Goal: Task Accomplishment & Management: Use online tool/utility

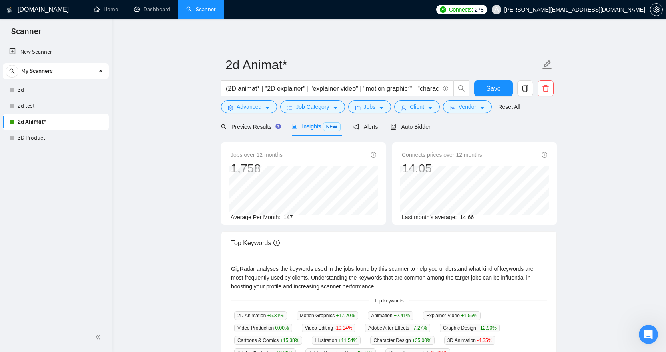
scroll to position [1, 0]
click at [269, 124] on span "Preview Results" at bounding box center [250, 127] width 58 height 6
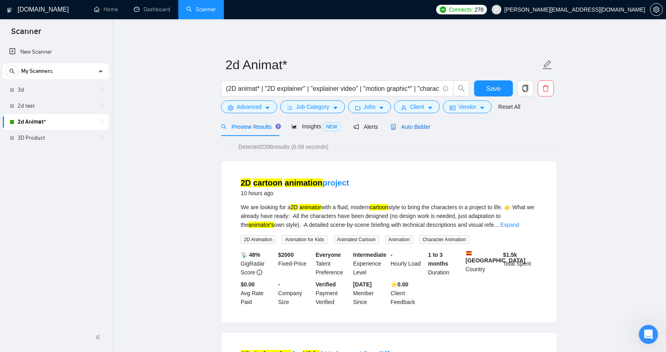
click at [420, 126] on span "Auto Bidder" at bounding box center [411, 127] width 40 height 6
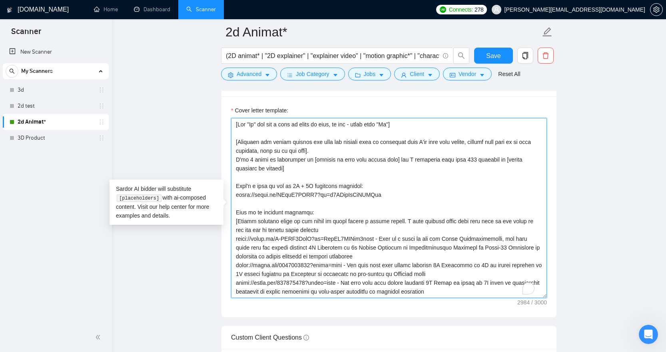
drag, startPoint x: 264, startPoint y: 268, endPoint x: 222, endPoint y: 112, distance: 161.8
click at [222, 112] on div "Cover letter template:" at bounding box center [388, 206] width 335 height 221
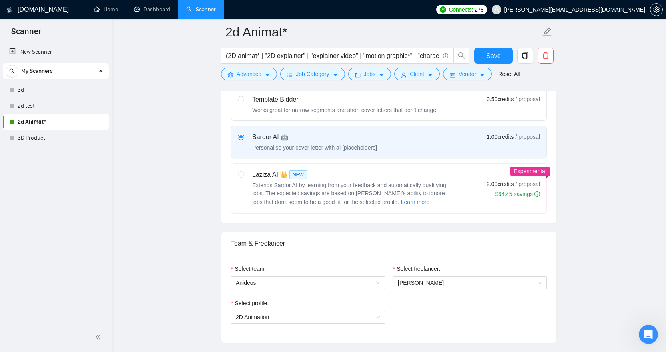
scroll to position [222, 0]
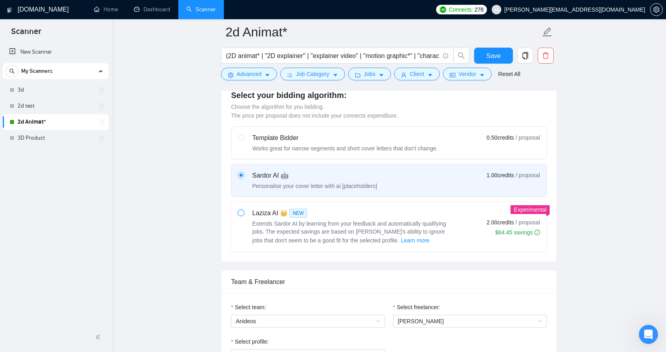
click at [243, 213] on input "radio" at bounding box center [241, 212] width 6 height 6
radio input "true"
radio input "false"
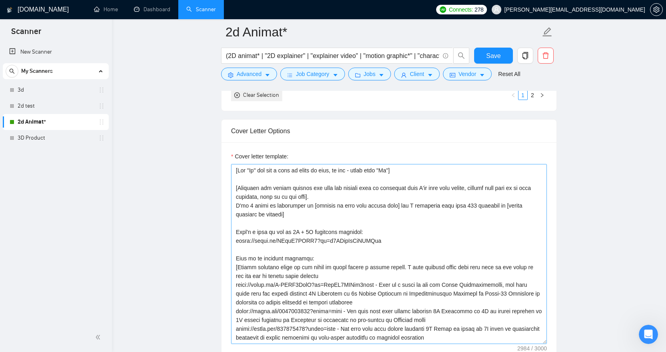
scroll to position [944, 0]
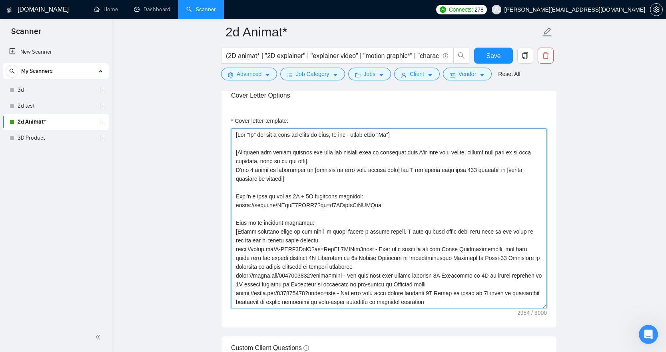
click at [335, 215] on textarea "Cover letter template:" at bounding box center [389, 218] width 316 height 180
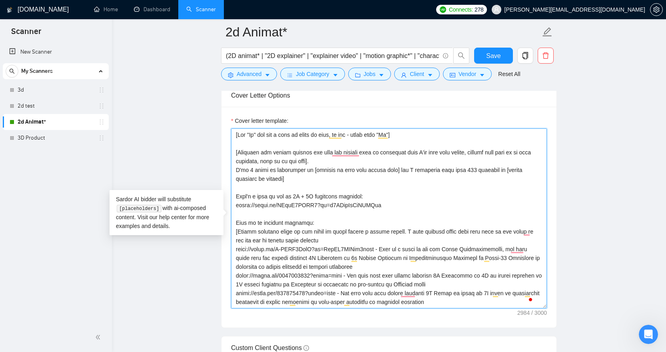
paste textarea "Briefly acknowledge the client request and mention a similar 2D animation or ex…"
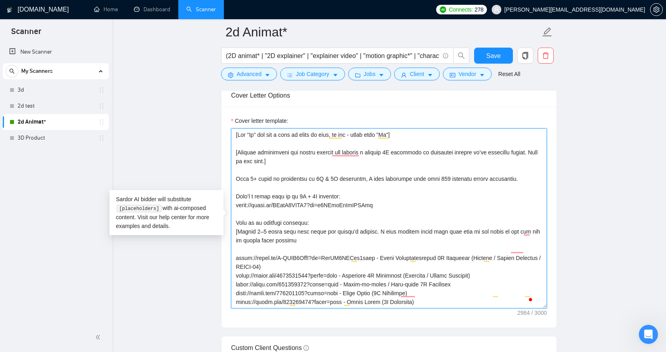
scroll to position [138, 0]
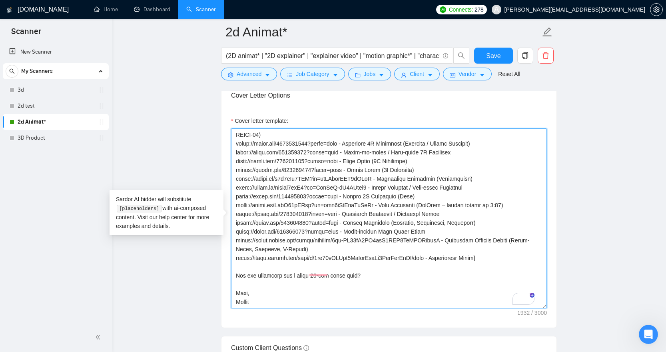
click at [268, 297] on textarea "Cover letter template:" at bounding box center [389, 218] width 316 height 180
paste textarea "Recognize the client’s request and connect it to a similar 2D explainer or anim…"
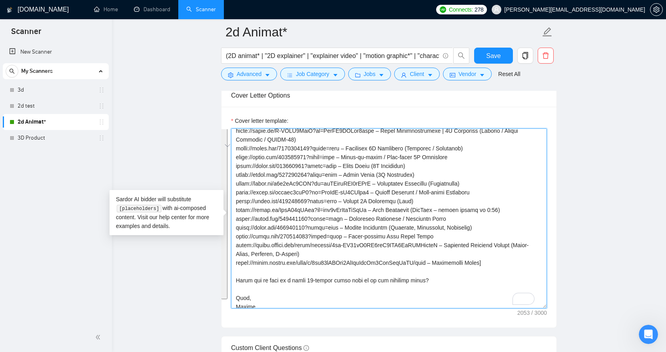
scroll to position [0, 0]
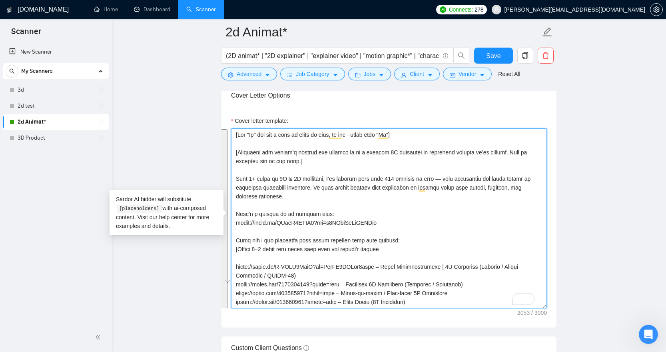
click at [384, 184] on textarea "Cover letter template:" at bounding box center [389, 218] width 316 height 180
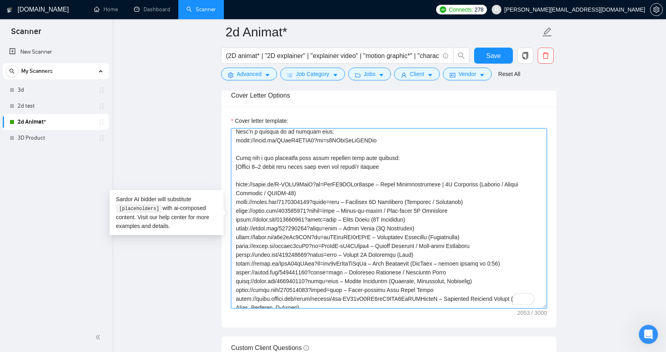
scroll to position [83, 0]
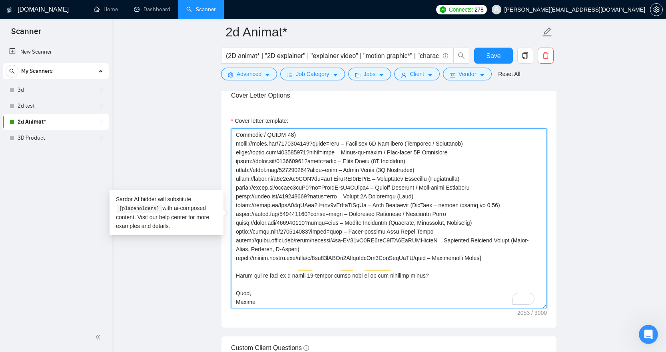
click at [471, 233] on textarea "Cover letter template:" at bounding box center [389, 218] width 316 height 180
click at [471, 232] on textarea "Cover letter template:" at bounding box center [389, 218] width 316 height 180
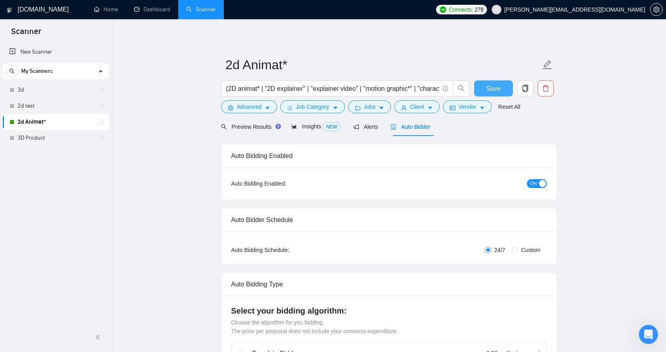
type textarea "[Say "Hi" and add a name if there is such, if not - leave just "Hi"] [Recognize…"
click at [492, 87] on span "Save" at bounding box center [493, 89] width 14 height 10
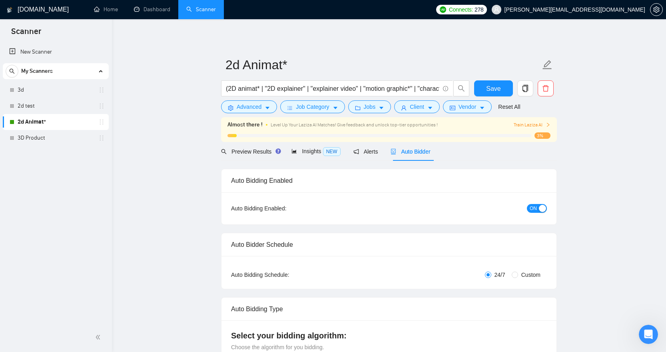
click at [541, 126] on span "Train Laziza AI" at bounding box center [532, 125] width 37 height 8
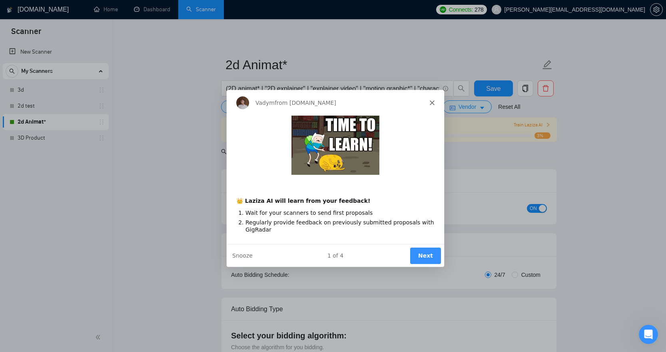
click at [417, 251] on button "Next" at bounding box center [425, 255] width 31 height 16
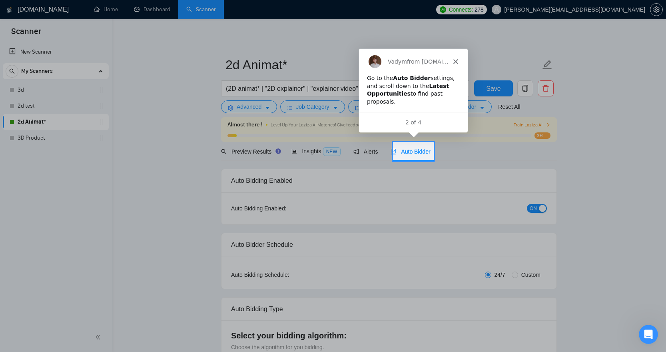
click at [454, 161] on div at bounding box center [333, 256] width 666 height 191
click at [416, 123] on div "2 of 4" at bounding box center [412, 122] width 109 height 8
click at [442, 58] on span "from GigRadar.io" at bounding box center [437, 61] width 62 height 6
click at [454, 61] on polygon "Close" at bounding box center [454, 61] width 5 height 5
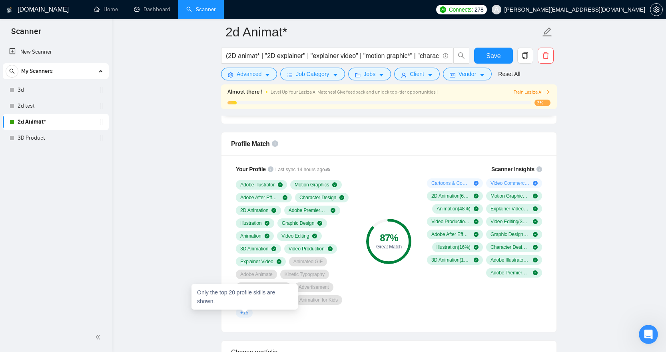
click at [243, 313] on span "+ 15" at bounding box center [244, 312] width 8 height 6
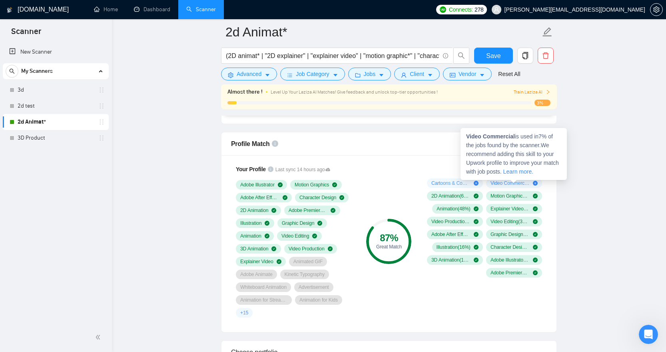
click at [519, 181] on span "Video Commercial ( 7 %)" at bounding box center [509, 183] width 39 height 6
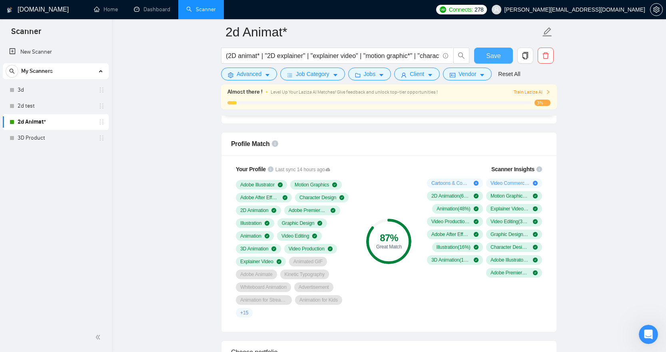
click at [484, 54] on button "Save" at bounding box center [493, 56] width 39 height 16
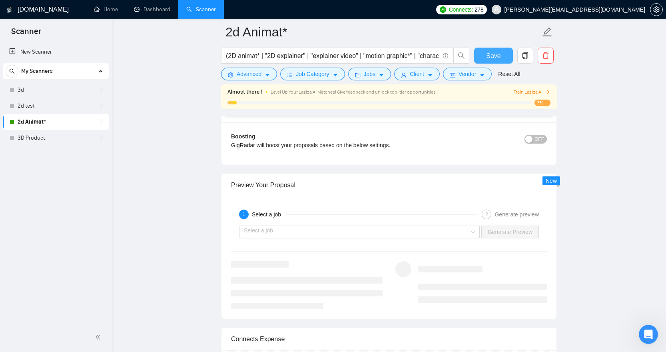
scroll to position [1542, 0]
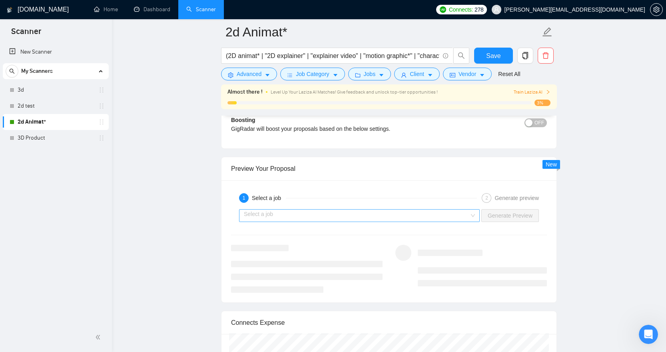
click at [455, 215] on input "search" at bounding box center [356, 215] width 225 height 12
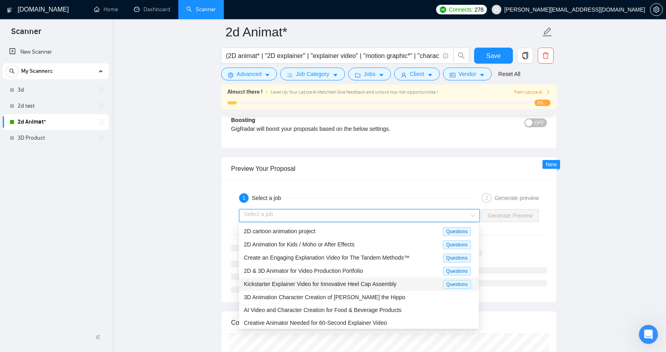
click at [365, 285] on span "Kickstarter Explainer Video for Innovative Heel Cap Assembly" at bounding box center [320, 284] width 153 height 6
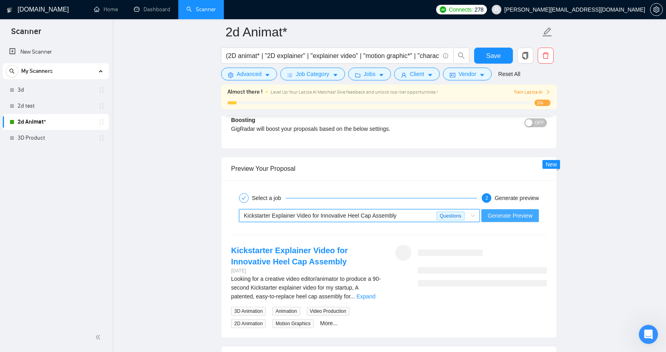
click at [508, 214] on span "Generate Preview" at bounding box center [510, 215] width 45 height 9
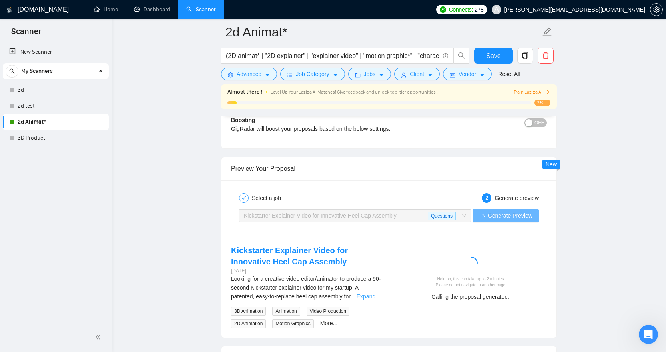
click at [375, 297] on link "Expand" at bounding box center [366, 296] width 19 height 6
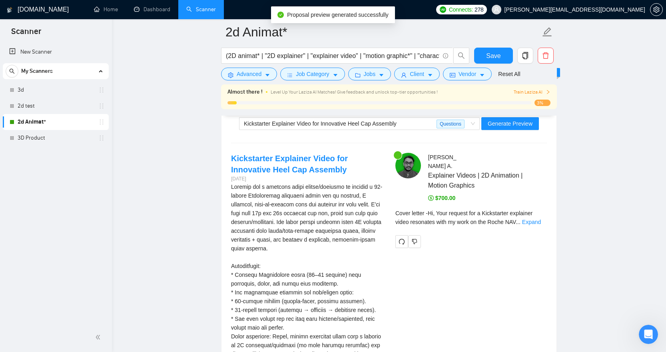
scroll to position [1633, 0]
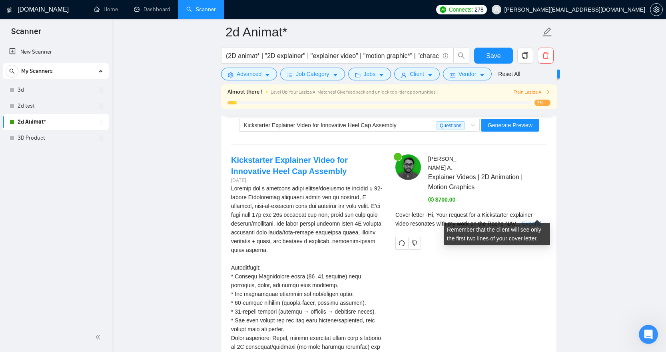
click at [535, 220] on link "Expand" at bounding box center [531, 223] width 19 height 6
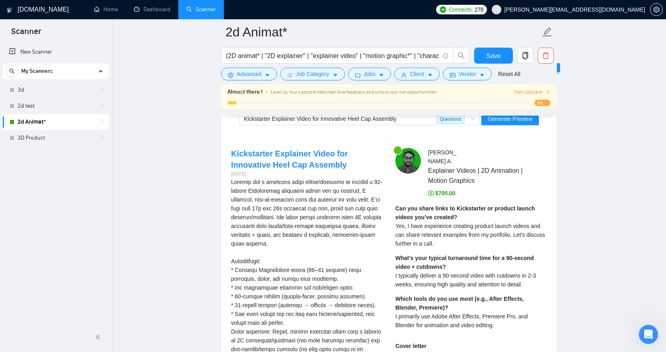
scroll to position [1646, 0]
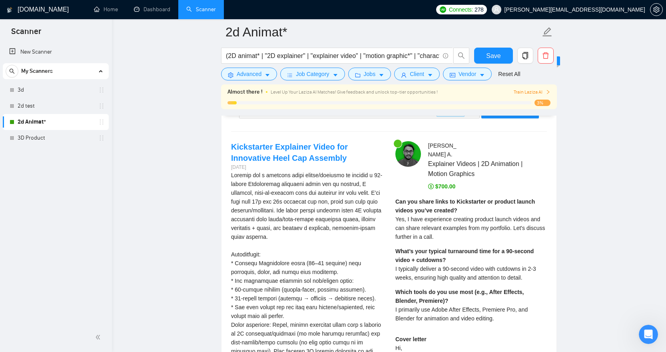
click at [431, 183] on icon "dollar" at bounding box center [431, 186] width 6 height 6
click at [440, 183] on span "$700.00" at bounding box center [442, 186] width 28 height 6
click at [447, 183] on span "$700.00" at bounding box center [442, 186] width 28 height 6
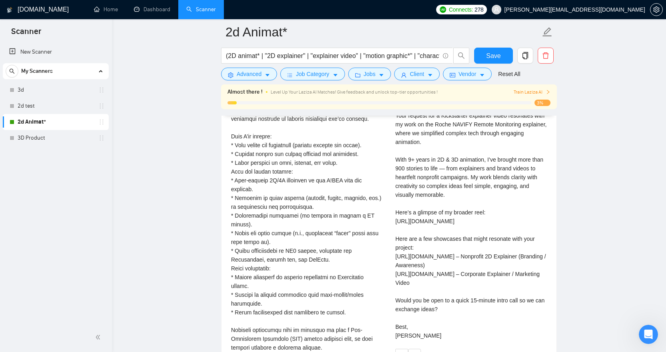
scroll to position [1897, 0]
drag, startPoint x: 511, startPoint y: 246, endPoint x: 396, endPoint y: 244, distance: 115.1
click at [396, 244] on div "Cover letter Hi, Your request for a Kickstarter explainer video resonates with …" at bounding box center [470, 211] width 151 height 255
copy div "https://vimeo.com/1082566709?share=copy"
drag, startPoint x: 508, startPoint y: 263, endPoint x: 397, endPoint y: 261, distance: 111.1
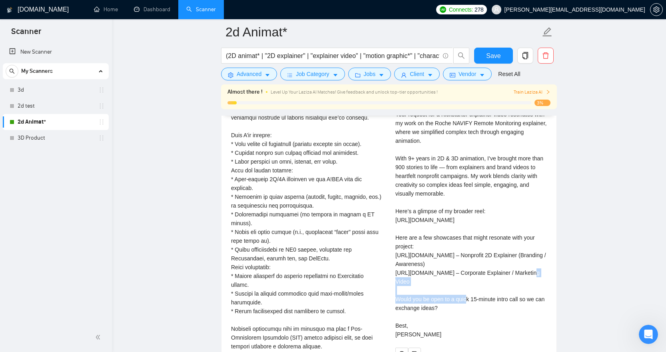
click at [397, 261] on div "Cover letter Hi, Your request for a Kickstarter explainer video resonates with …" at bounding box center [470, 211] width 151 height 255
copy div "https://vimeo.com/731065175?share=copy"
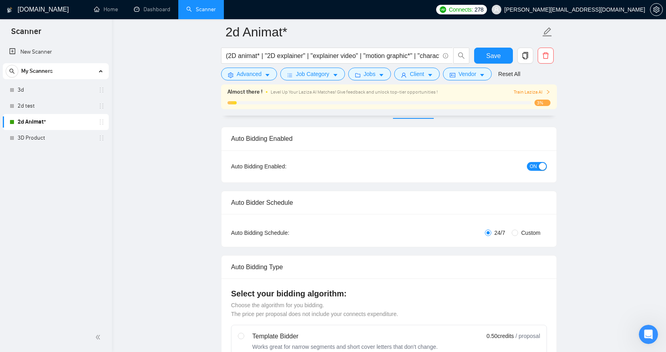
scroll to position [0, 0]
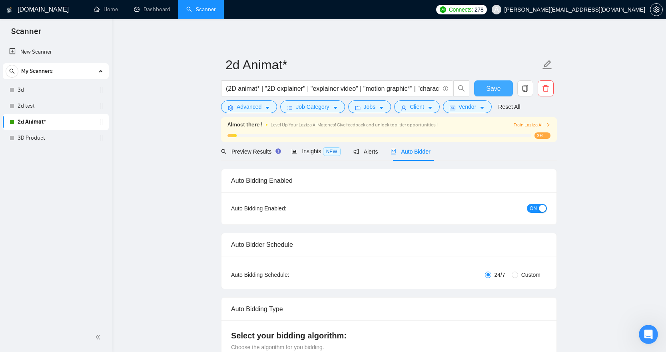
click at [496, 86] on span "Save" at bounding box center [493, 89] width 14 height 10
click at [38, 138] on link "3D Product" at bounding box center [56, 138] width 76 height 16
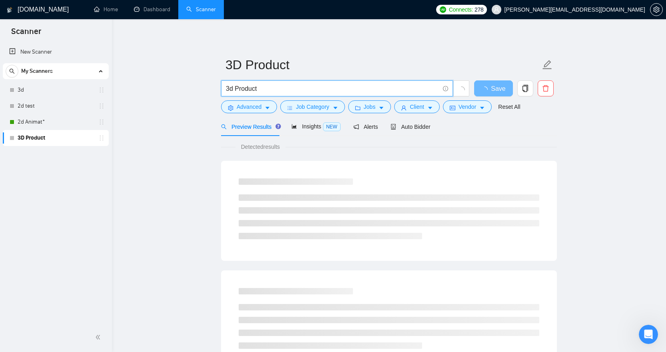
drag, startPoint x: 269, startPoint y: 88, endPoint x: 181, endPoint y: 83, distance: 88.4
paste input "(3D animat* | "3D product" | "3D product animat*" | "product video" | "product …"
drag, startPoint x: 259, startPoint y: 87, endPoint x: 227, endPoint y: 86, distance: 32.0
click at [227, 86] on input "(3D animat* | "3D product" | "3D product animat*" | "product video" | "product …" at bounding box center [332, 89] width 213 height 10
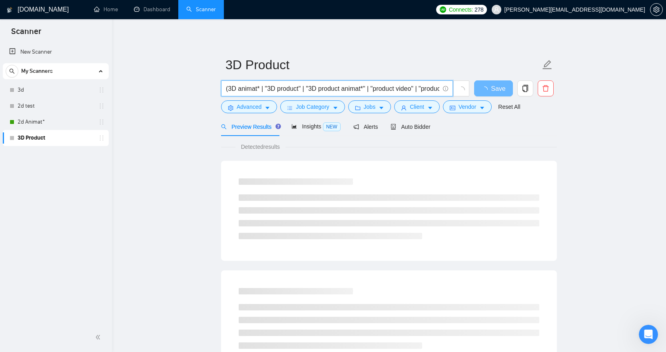
click at [275, 86] on input "(3D animat* | "3D product" | "3D product animat*" | "product video" | "product …" at bounding box center [332, 89] width 213 height 10
type input "(3D animat* | "3D product" | "3D product animat*" | "product video" | "product …"
click at [266, 108] on icon "caret-down" at bounding box center [268, 108] width 6 height 6
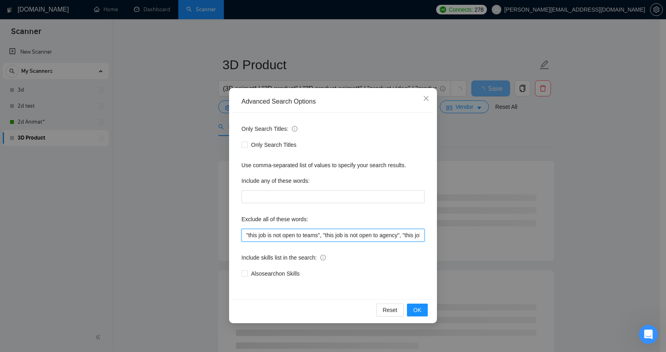
click at [246, 234] on input ""this job is not open to teams", "this job is not open to agency", "this job is…" at bounding box center [332, 235] width 183 height 13
paste input "NFT, crypto, blockchain, metaverse, Unity, Unreal, casino, slot, AR, VR"
type input "NFT, crypto, blockchain, metaverse, Unity, Unreal, casino, slot, AR, VR, "this …"
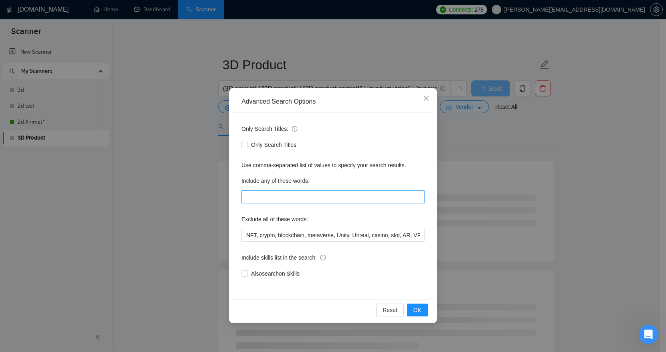
click at [300, 194] on input "text" at bounding box center [332, 196] width 183 height 13
paste input "product, CGI, demo, visualization, render, prototype, brand, packaging."
type input "product, CGI, demo, visualization, render, prototype, brand, packaging."
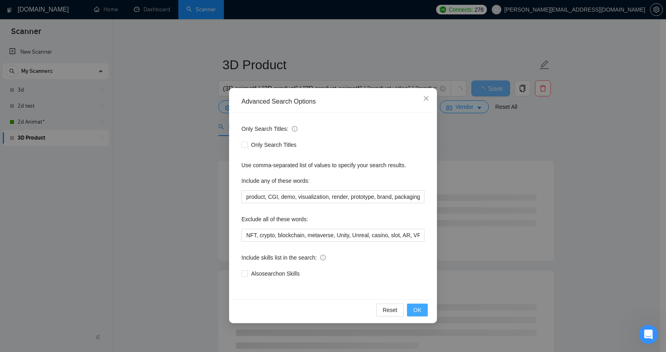
click at [418, 307] on span "OK" at bounding box center [417, 309] width 8 height 9
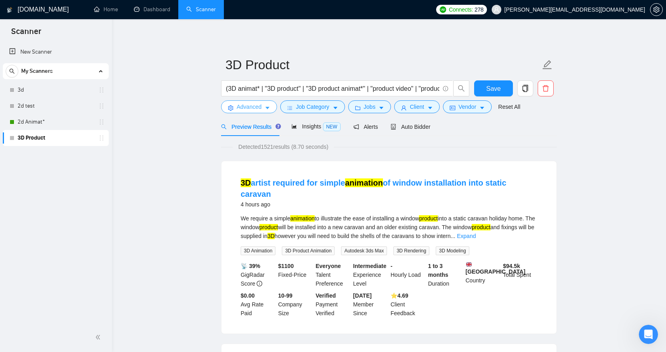
click at [257, 109] on span "Advanced" at bounding box center [249, 106] width 25 height 9
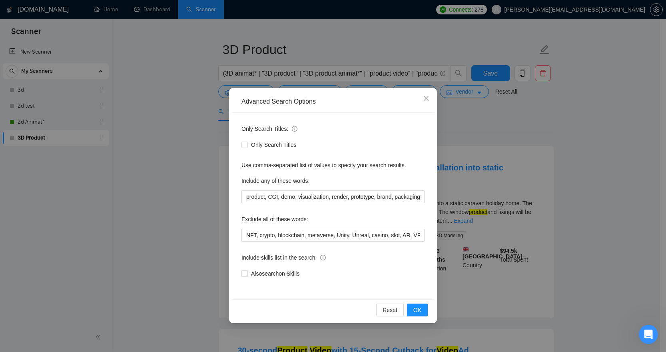
scroll to position [19, 0]
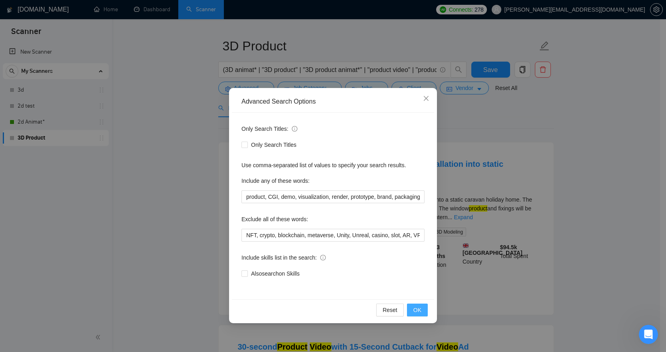
click at [419, 310] on span "OK" at bounding box center [417, 309] width 8 height 9
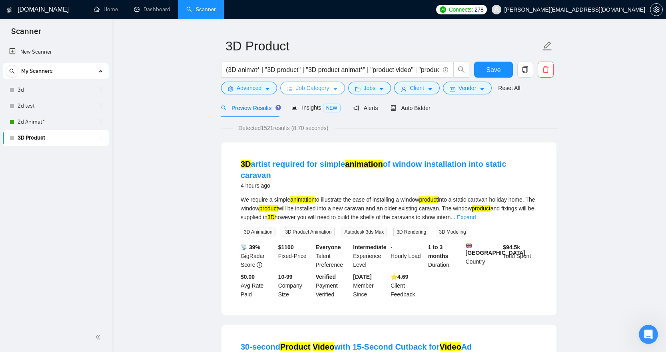
click at [329, 91] on span "Job Category" at bounding box center [312, 88] width 33 height 9
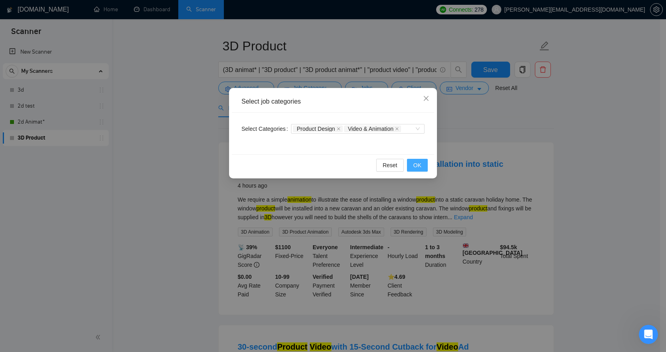
click at [419, 166] on span "OK" at bounding box center [417, 165] width 8 height 9
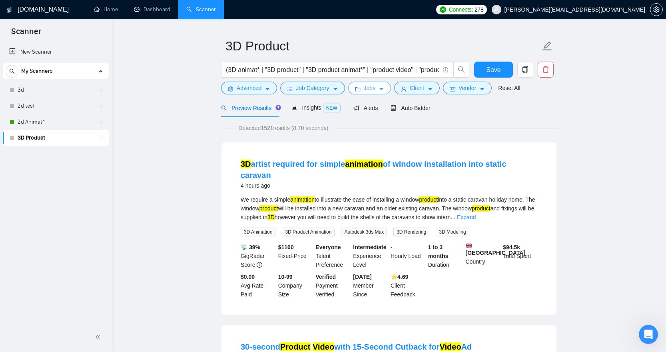
click at [376, 89] on span "Jobs" at bounding box center [370, 88] width 12 height 9
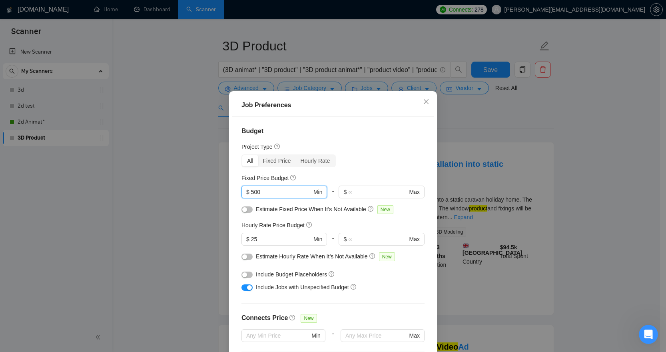
drag, startPoint x: 266, startPoint y: 191, endPoint x: 212, endPoint y: 186, distance: 53.7
click at [212, 186] on div "Job Preferences Budget Project Type All Fixed Price Hourly Rate Fixed Price Bud…" at bounding box center [333, 176] width 666 height 352
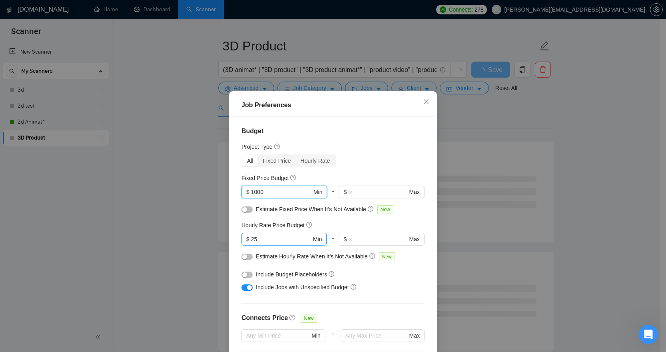
type input "1000"
click at [264, 235] on input "25" at bounding box center [281, 239] width 60 height 9
type input "2"
type input "30"
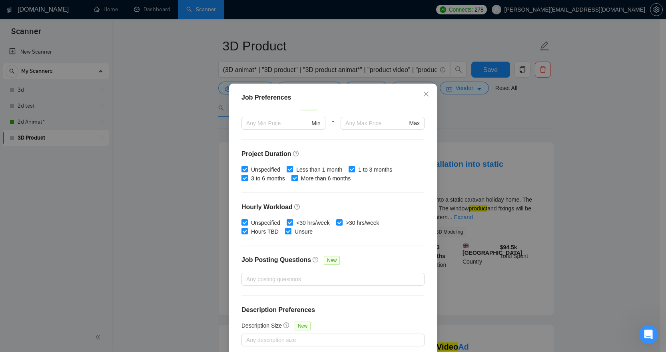
scroll to position [46, 0]
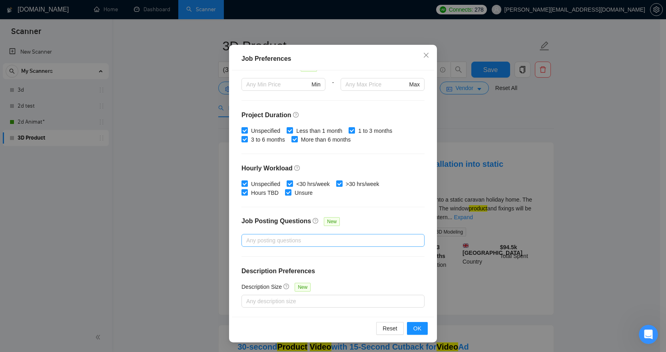
click at [324, 241] on div at bounding box center [328, 240] width 171 height 10
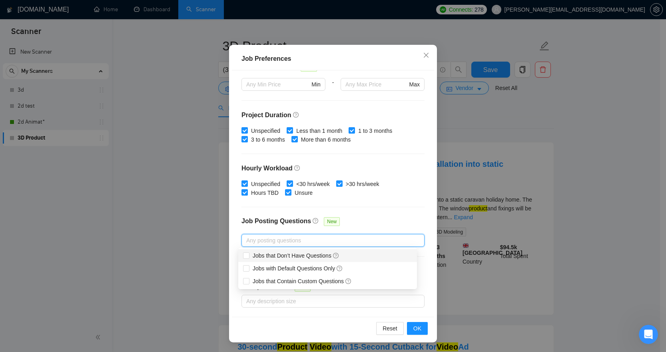
click at [324, 241] on div at bounding box center [328, 240] width 171 height 10
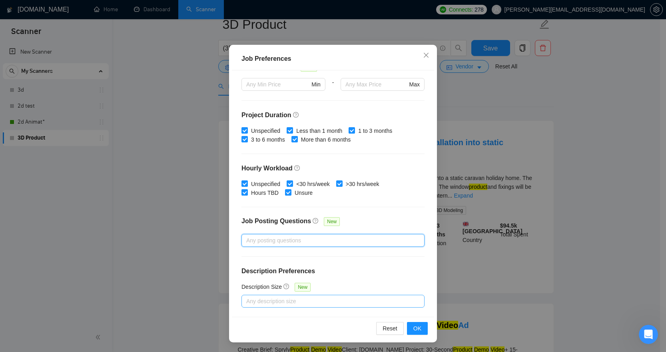
scroll to position [145, 0]
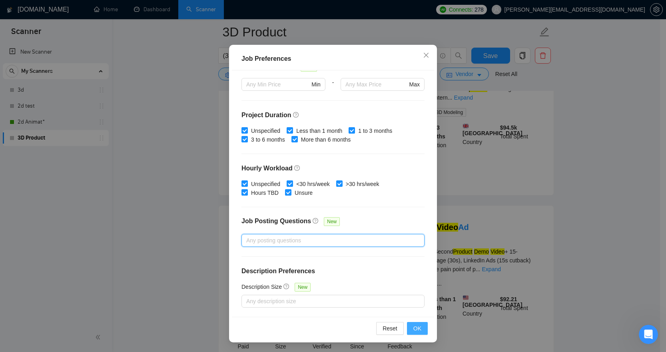
click at [414, 322] on button "OK" at bounding box center [417, 328] width 21 height 13
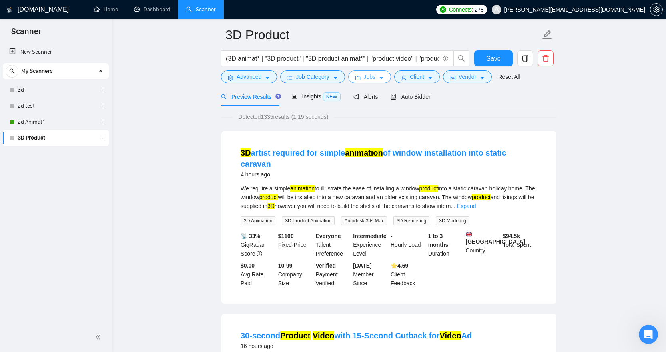
scroll to position [0, 0]
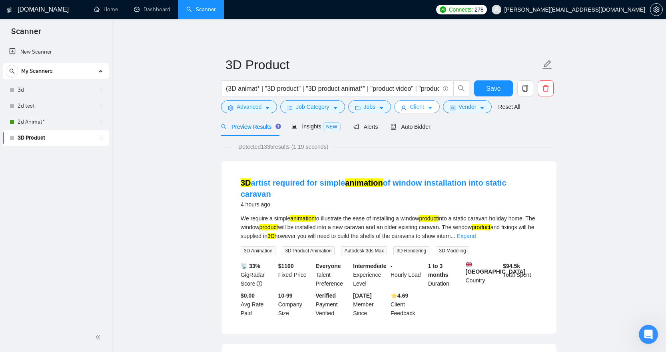
click at [424, 108] on span "Client" at bounding box center [417, 106] width 14 height 9
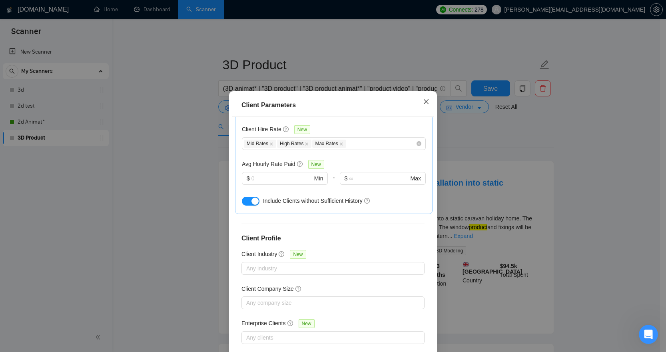
click at [428, 99] on span "Close" at bounding box center [426, 102] width 22 height 22
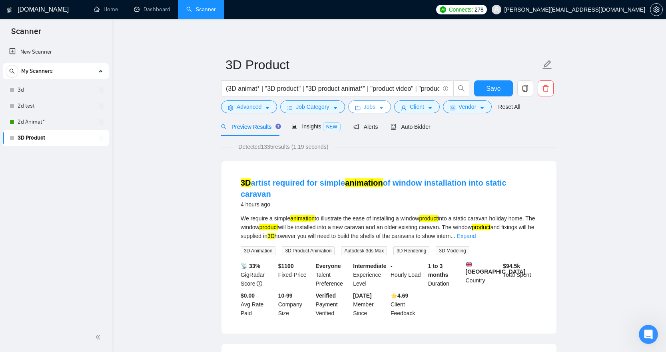
click at [370, 107] on span "Jobs" at bounding box center [370, 106] width 12 height 9
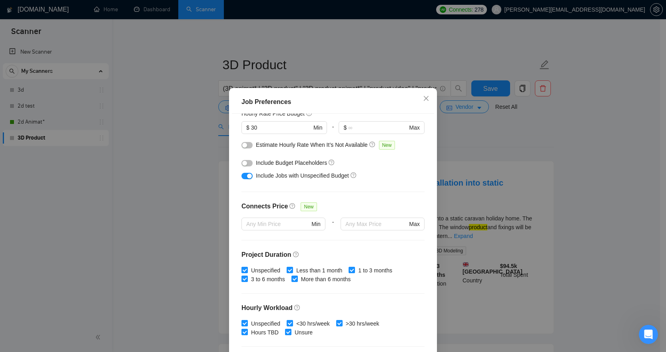
scroll to position [0, 0]
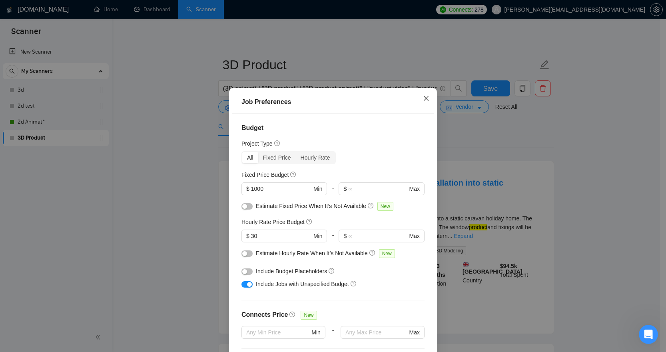
click at [424, 100] on icon "close" at bounding box center [426, 98] width 5 height 5
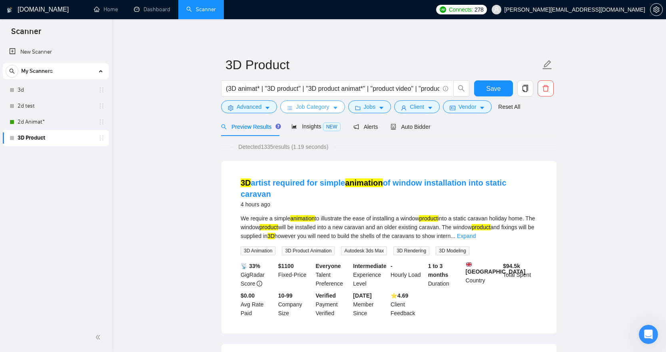
click at [344, 108] on button "Job Category" at bounding box center [312, 106] width 64 height 13
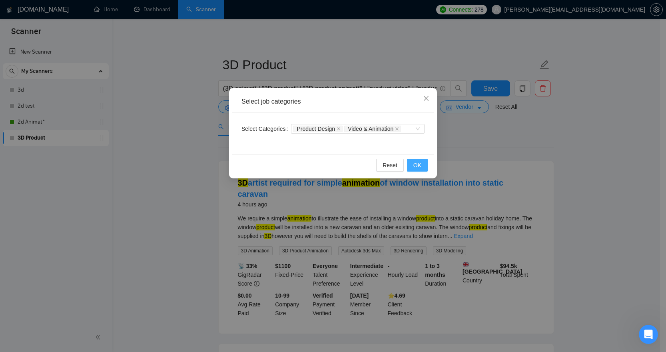
click at [417, 162] on span "OK" at bounding box center [417, 165] width 8 height 9
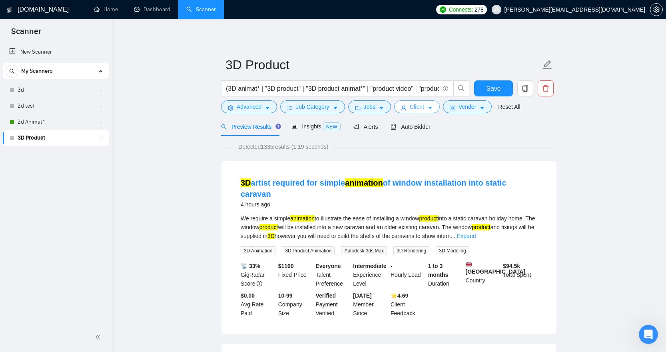
click at [431, 105] on icon "caret-down" at bounding box center [430, 108] width 6 height 6
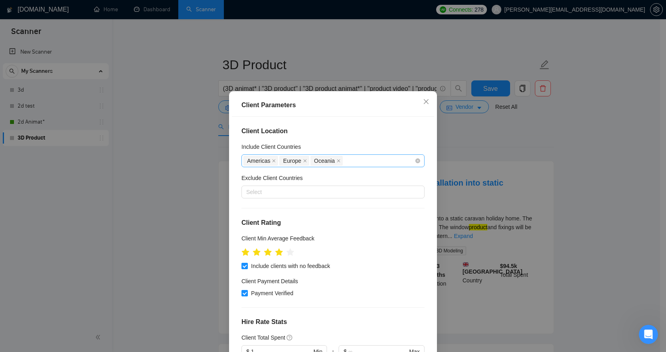
click at [347, 159] on div "Americas Europe Oceania" at bounding box center [328, 160] width 171 height 11
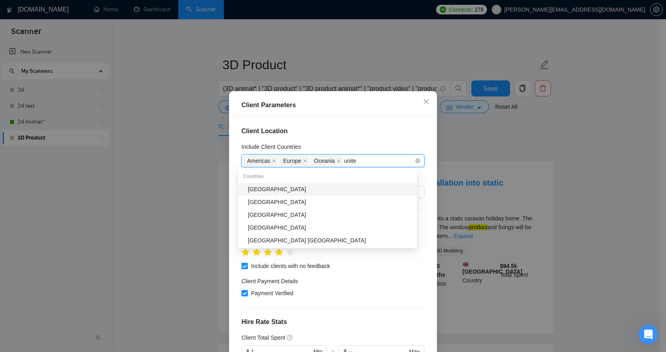
type input "united"
click at [315, 215] on div "[GEOGRAPHIC_DATA]" at bounding box center [330, 214] width 164 height 9
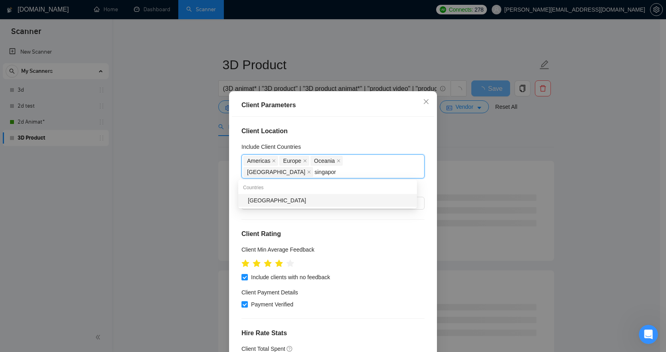
type input "singapore"
click at [362, 201] on div "[GEOGRAPHIC_DATA]" at bounding box center [330, 200] width 164 height 9
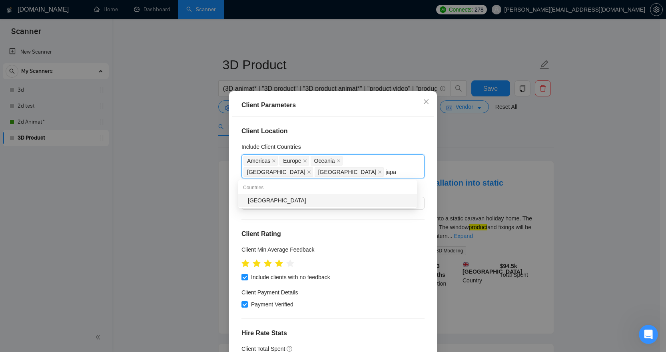
type input "japan"
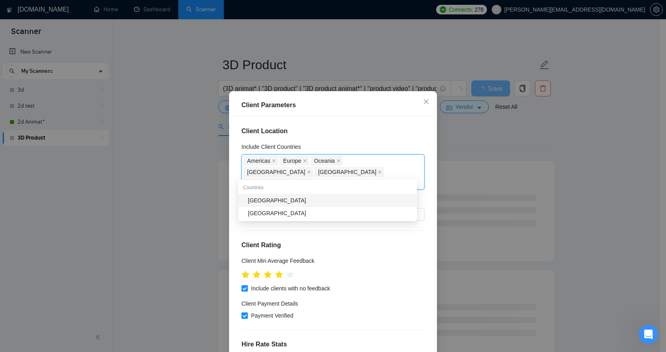
type input "south ko"
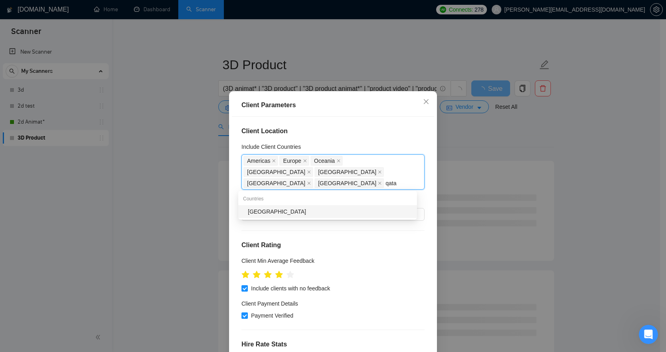
type input "qatar"
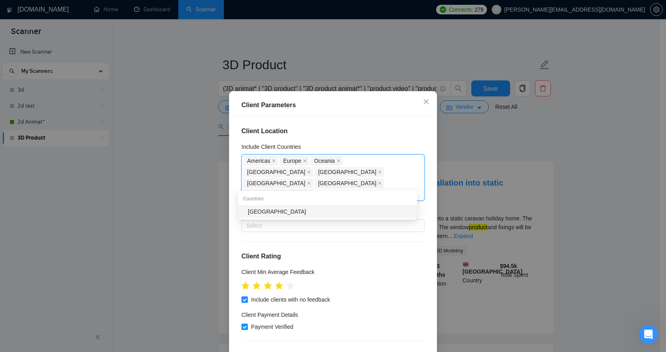
type input "kuwait"
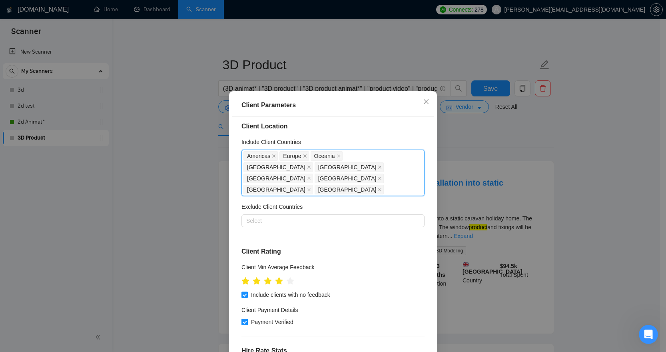
scroll to position [29, 0]
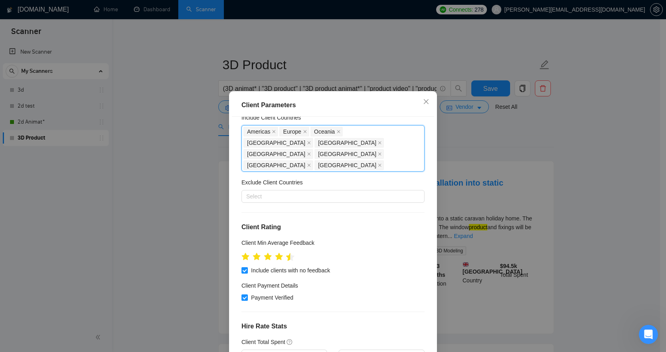
click at [287, 252] on icon "star" at bounding box center [290, 256] width 8 height 8
click at [279, 252] on icon "star" at bounding box center [279, 256] width 8 height 8
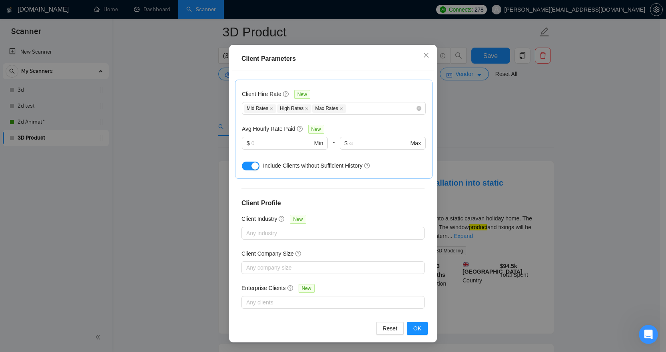
scroll to position [273, 0]
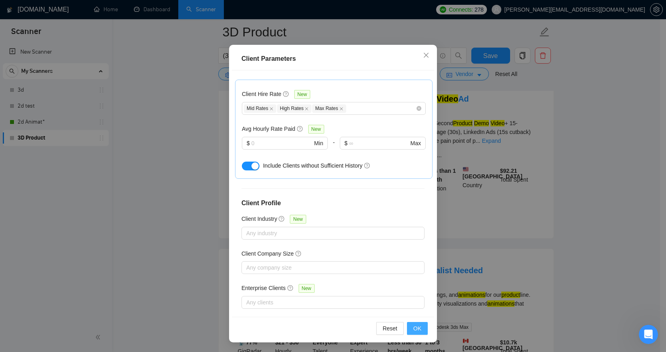
click at [417, 326] on span "OK" at bounding box center [417, 328] width 8 height 9
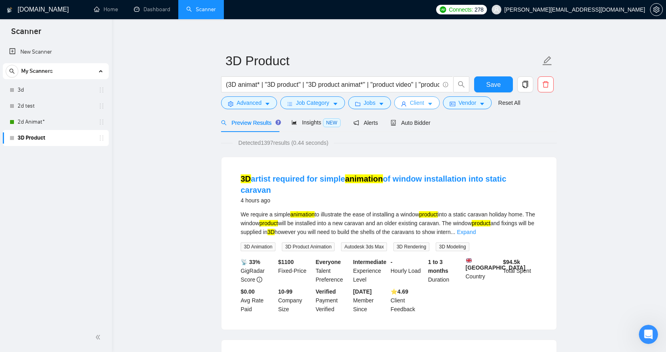
scroll to position [0, 0]
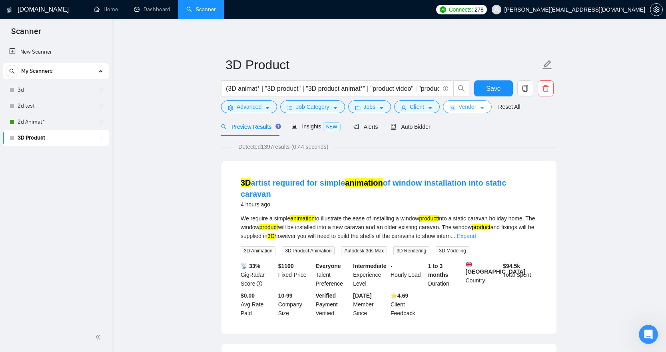
click at [476, 110] on span "Vendor" at bounding box center [467, 106] width 18 height 9
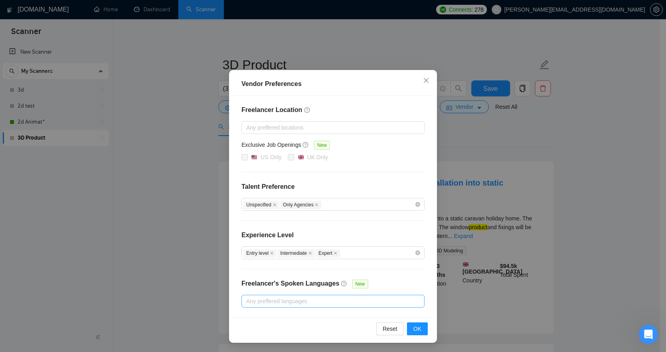
scroll to position [18, 0]
click at [409, 331] on button "OK" at bounding box center [417, 328] width 21 height 13
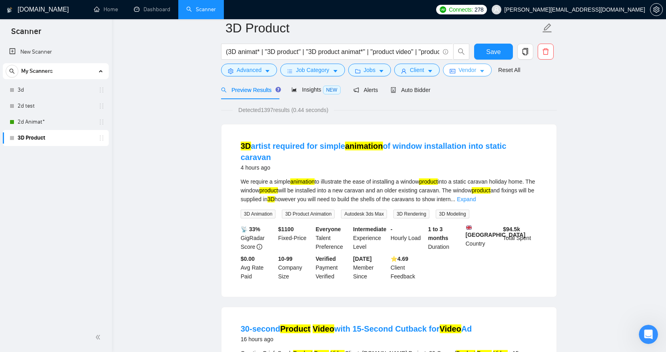
scroll to position [0, 0]
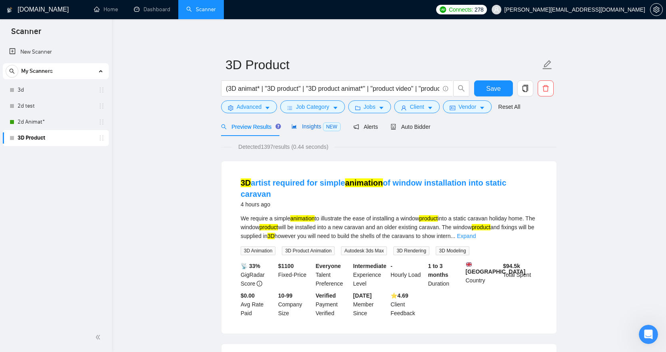
click at [311, 126] on span "Insights NEW" at bounding box center [315, 126] width 49 height 6
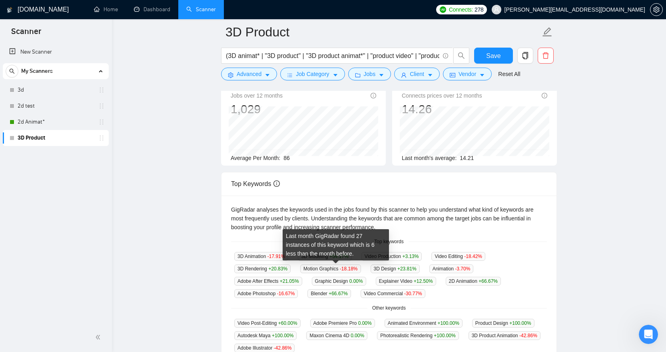
scroll to position [71, 0]
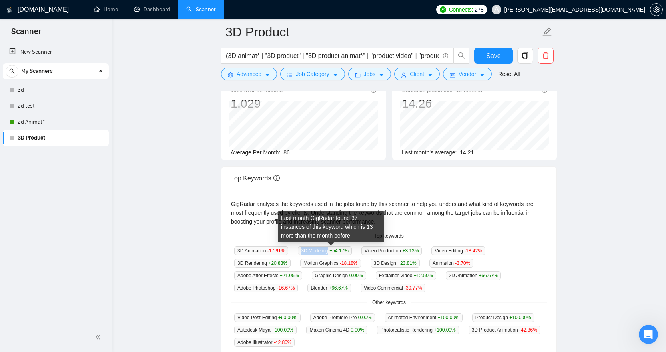
drag, startPoint x: 334, startPoint y: 251, endPoint x: 305, endPoint y: 252, distance: 28.8
click at [305, 252] on span "3D Modeling +54.17 %" at bounding box center [325, 250] width 54 height 9
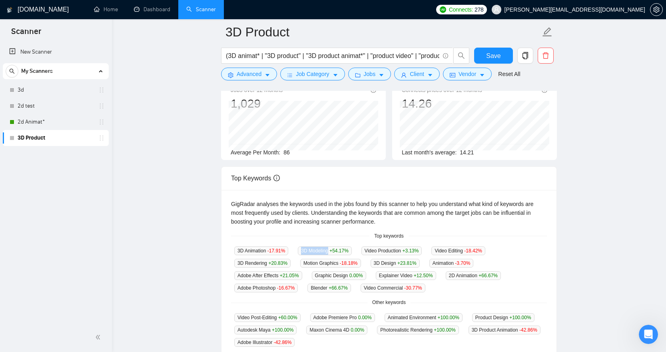
copy span "3D Modeling"
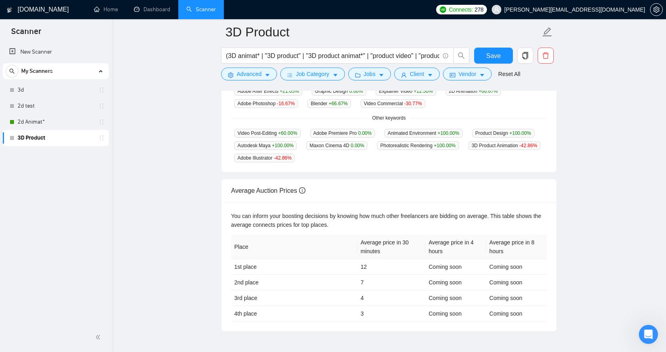
scroll to position [182, 0]
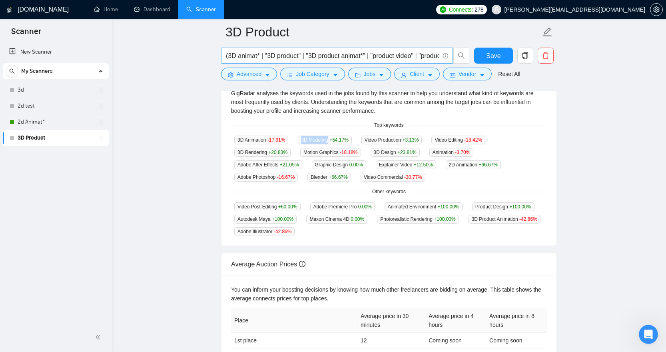
click at [334, 58] on input "(3D animat* | "3D product" | "3D product animat*" | "product video" | "product …" at bounding box center [332, 56] width 213 height 10
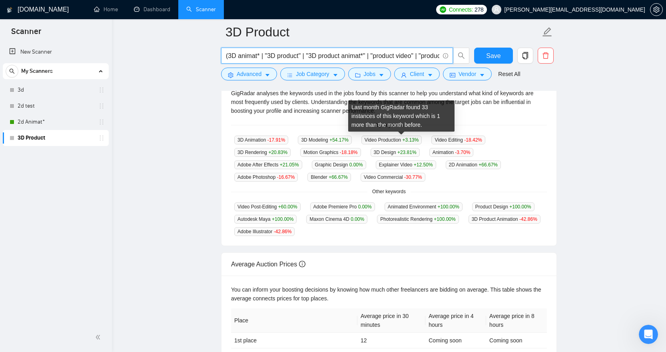
paste input "*" | "CGI product" | "product demo animation" | "3D modeling" | "3D rendering" …"
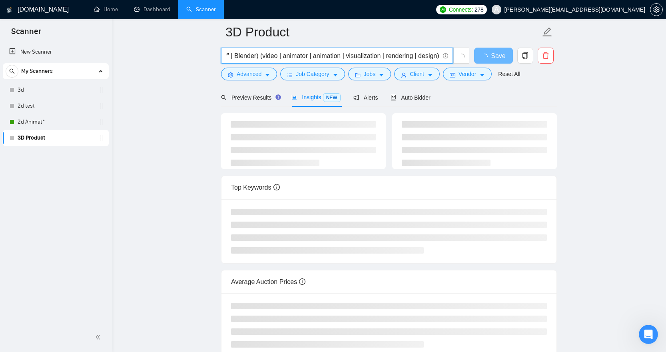
scroll to position [0, 0]
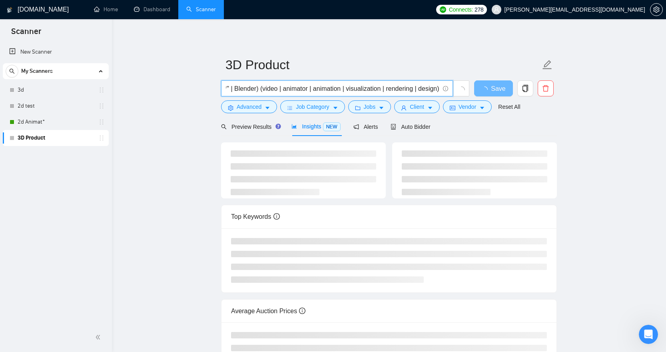
type input "(3D animat* | "3D product" | "3D product animat*" | "product video" | "product …"
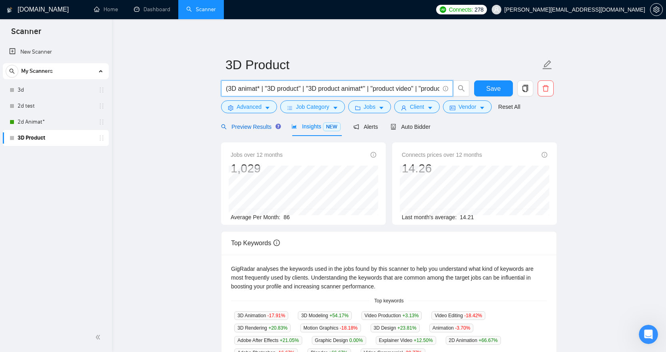
click at [253, 124] on span "Preview Results" at bounding box center [250, 127] width 58 height 6
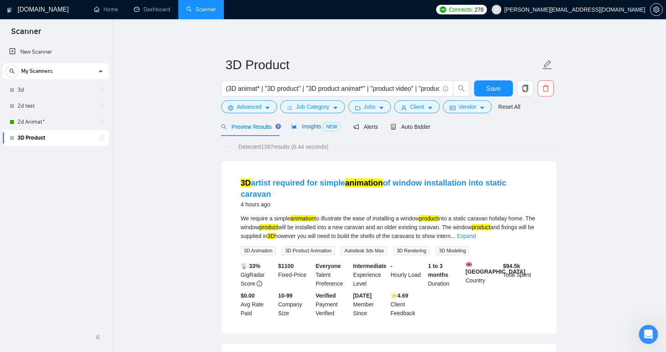
click at [315, 127] on span "Insights NEW" at bounding box center [315, 126] width 49 height 6
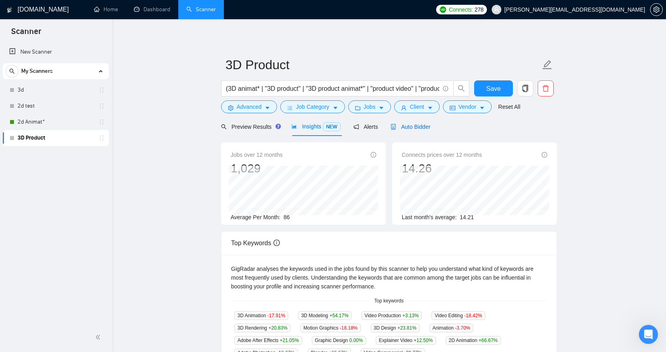
click at [416, 128] on span "Auto Bidder" at bounding box center [411, 127] width 40 height 6
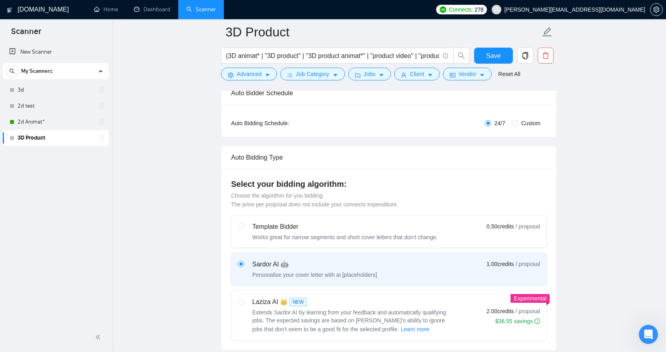
scroll to position [189, 0]
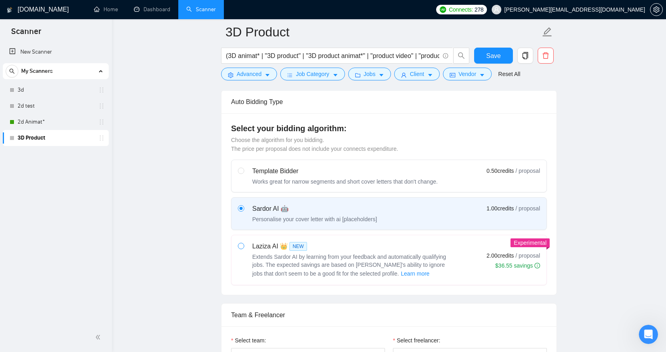
click at [243, 245] on span at bounding box center [241, 246] width 6 height 6
click at [243, 245] on input "radio" at bounding box center [241, 246] width 6 height 6
radio input "true"
radio input "false"
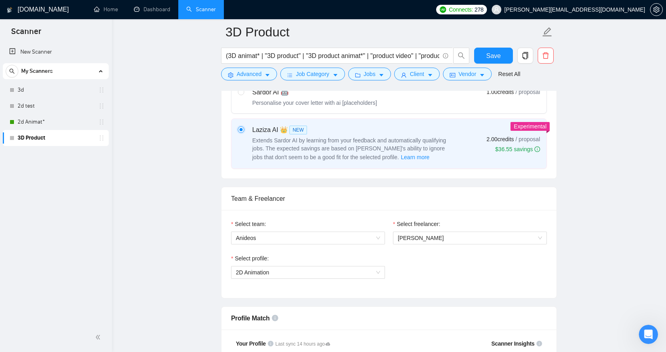
scroll to position [314, 0]
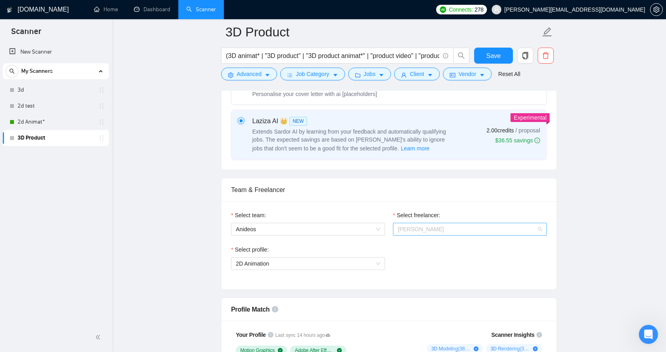
click at [443, 229] on span "[PERSON_NAME]" at bounding box center [470, 229] width 144 height 12
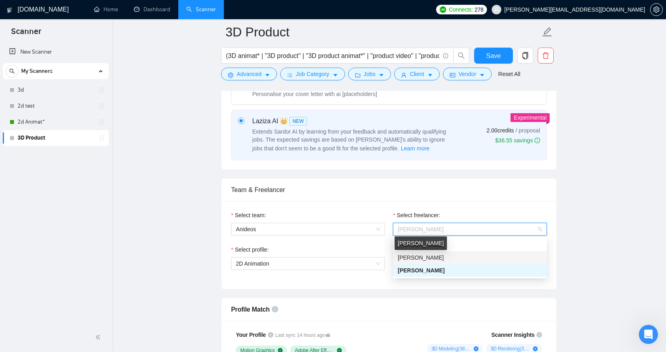
click at [425, 257] on span "[PERSON_NAME]" at bounding box center [421, 257] width 46 height 6
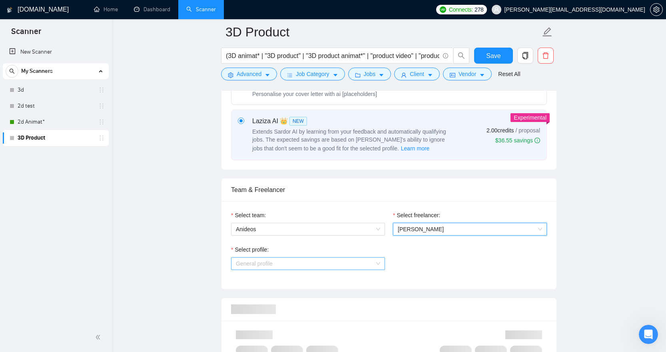
click at [375, 263] on span "General profile" at bounding box center [308, 263] width 144 height 12
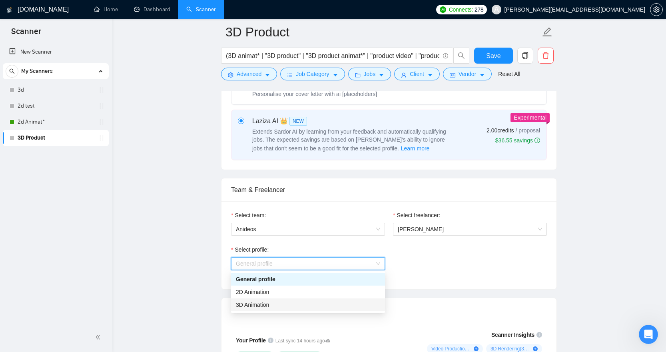
click at [314, 305] on div "3D Animation" at bounding box center [308, 304] width 144 height 9
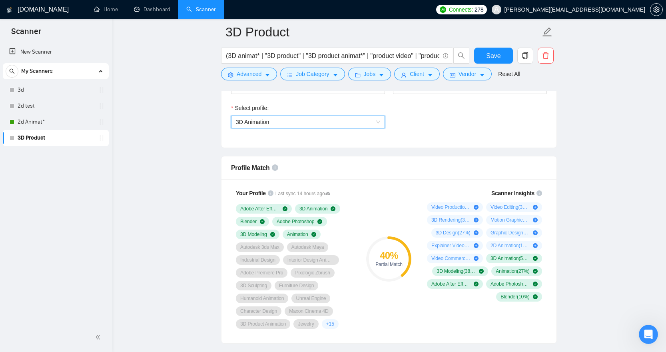
scroll to position [672, 0]
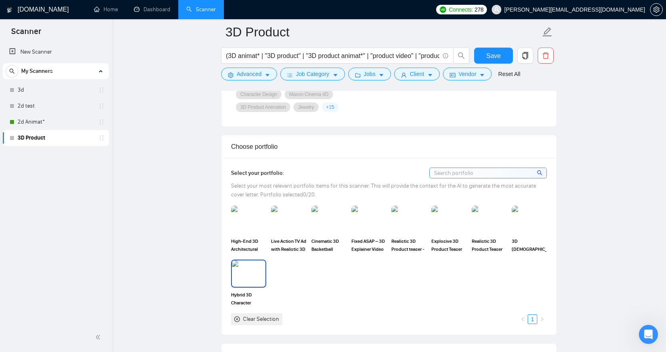
click at [253, 278] on img at bounding box center [249, 273] width 34 height 26
click at [250, 223] on img at bounding box center [249, 219] width 34 height 26
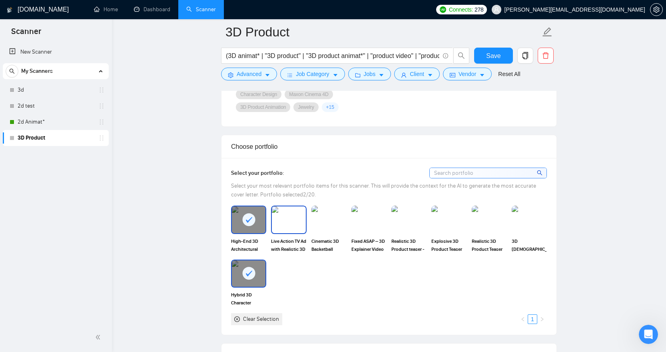
click at [288, 219] on img at bounding box center [289, 219] width 34 height 26
click at [332, 220] on img at bounding box center [329, 219] width 34 height 26
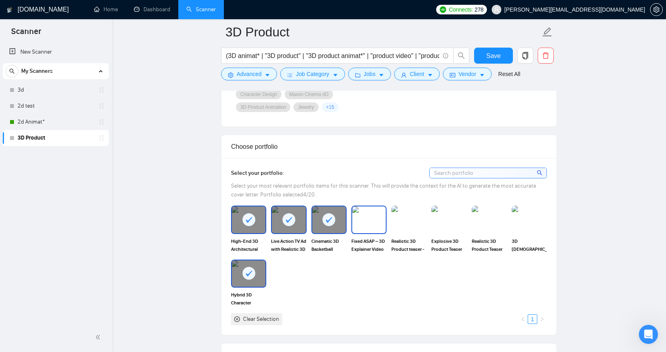
click at [377, 221] on img at bounding box center [369, 219] width 34 height 26
click at [414, 222] on img at bounding box center [409, 219] width 34 height 26
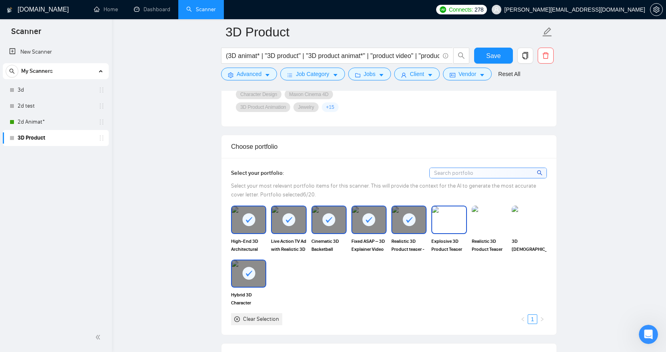
click at [452, 226] on img at bounding box center [449, 219] width 34 height 26
drag, startPoint x: 489, startPoint y: 220, endPoint x: 515, endPoint y: 221, distance: 26.0
click at [489, 220] on img at bounding box center [489, 219] width 34 height 26
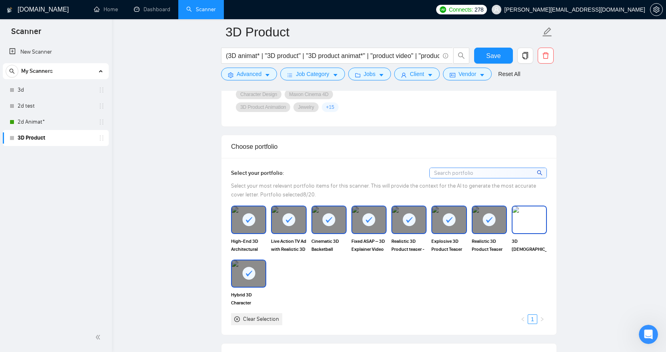
click at [534, 219] on img at bounding box center [529, 219] width 34 height 26
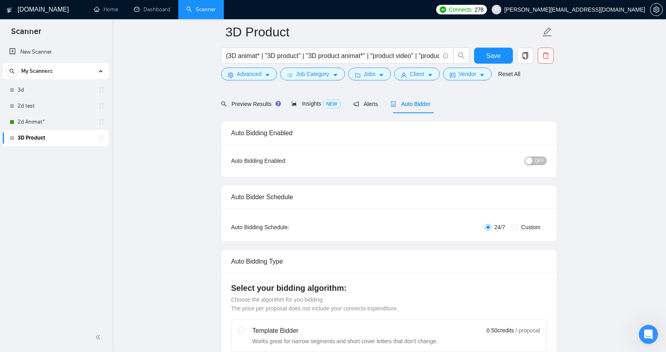
scroll to position [0, 0]
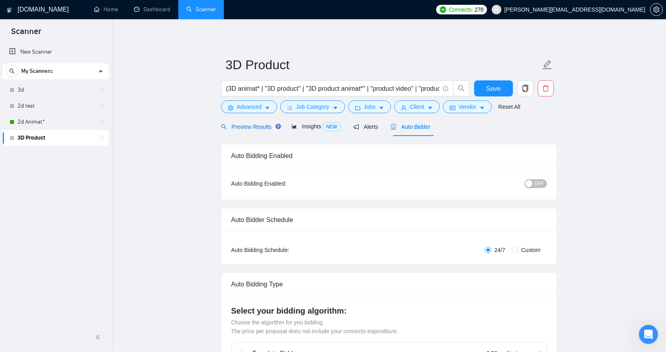
click at [255, 124] on span "Preview Results" at bounding box center [250, 127] width 58 height 6
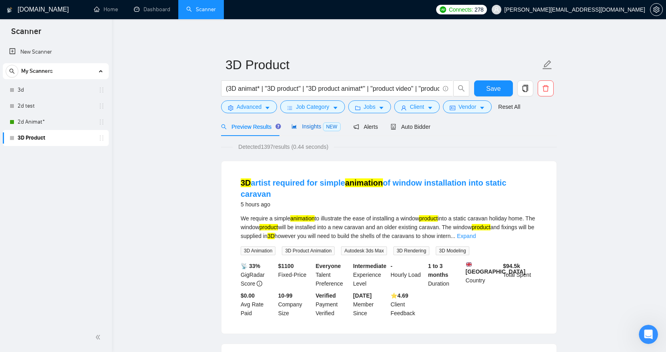
click at [302, 126] on span "Insights NEW" at bounding box center [315, 126] width 49 height 6
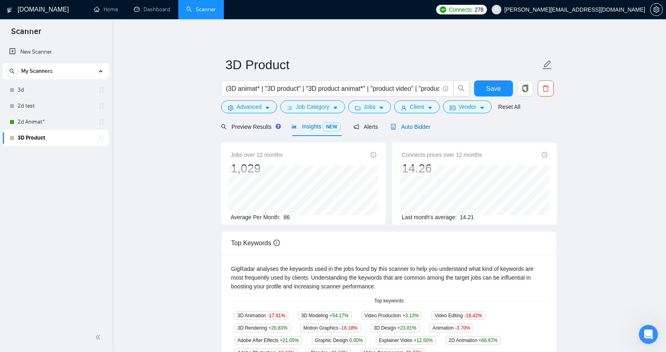
click at [412, 127] on span "Auto Bidder" at bounding box center [411, 127] width 40 height 6
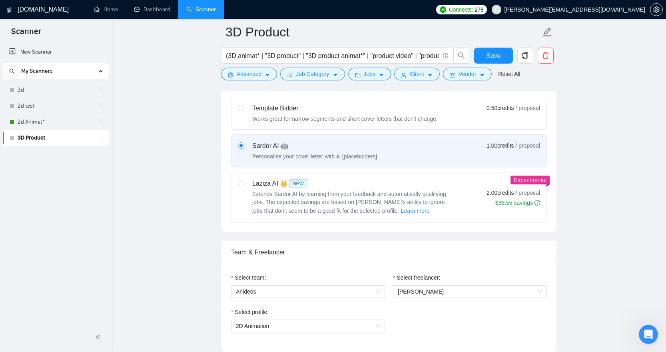
scroll to position [258, 0]
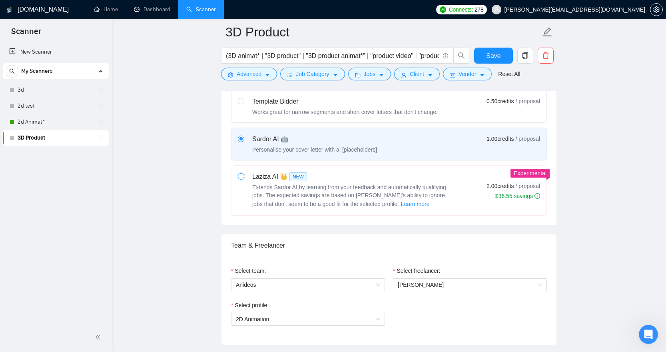
click at [242, 176] on input "radio" at bounding box center [241, 176] width 6 height 6
radio input "true"
radio input "false"
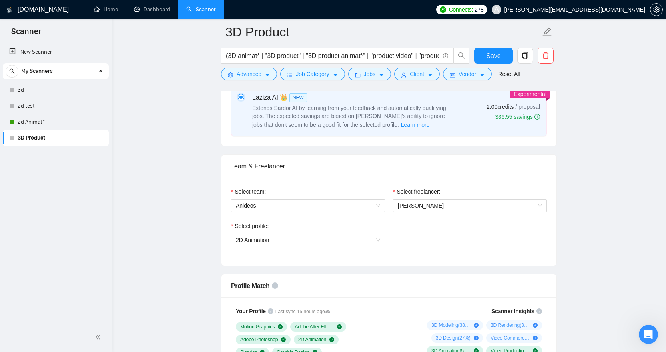
scroll to position [346, 0]
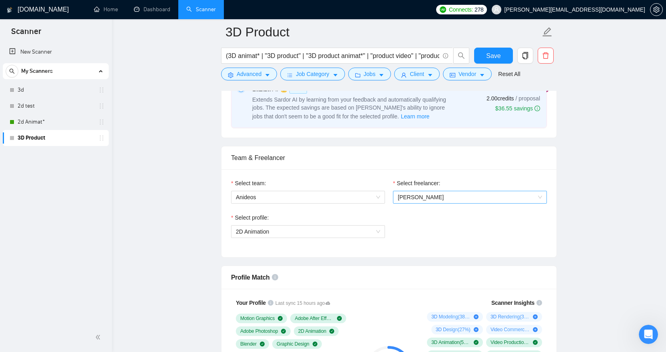
click at [454, 199] on span "[PERSON_NAME]" at bounding box center [470, 197] width 144 height 12
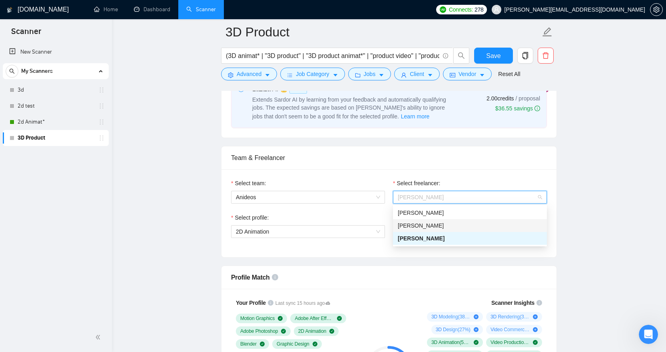
click at [433, 221] on div "[PERSON_NAME]" at bounding box center [470, 225] width 144 height 9
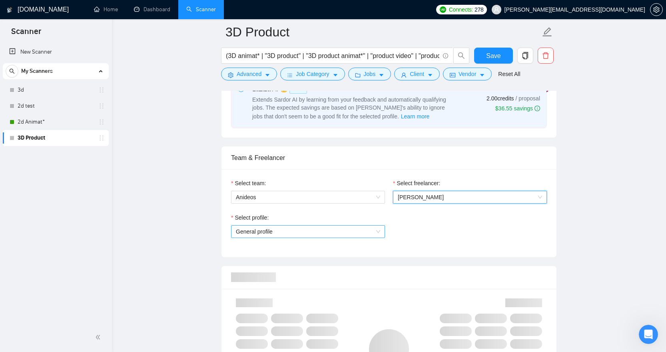
click at [379, 231] on span "General profile" at bounding box center [308, 231] width 144 height 12
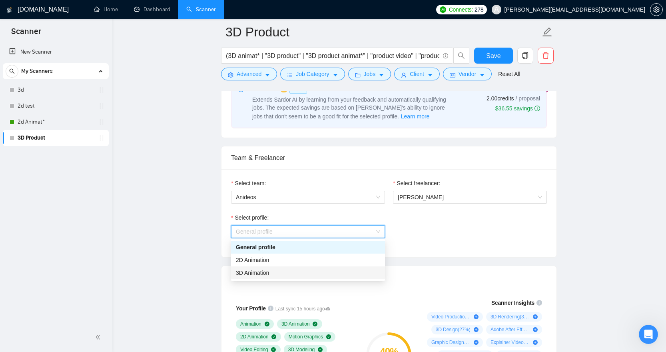
click at [301, 270] on div "3D Animation" at bounding box center [308, 272] width 144 height 9
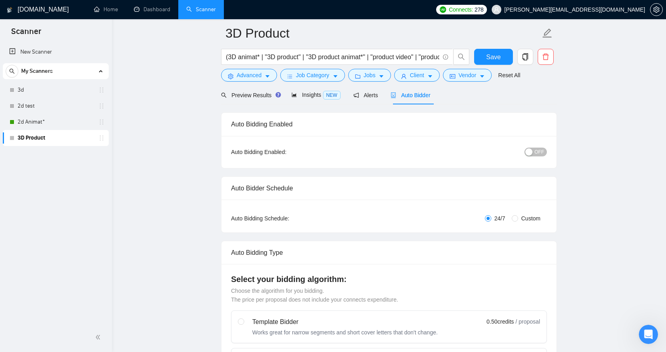
scroll to position [0, 0]
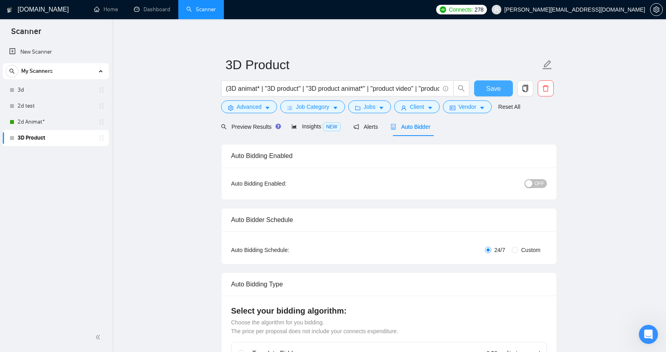
click at [497, 87] on span "Save" at bounding box center [493, 89] width 14 height 10
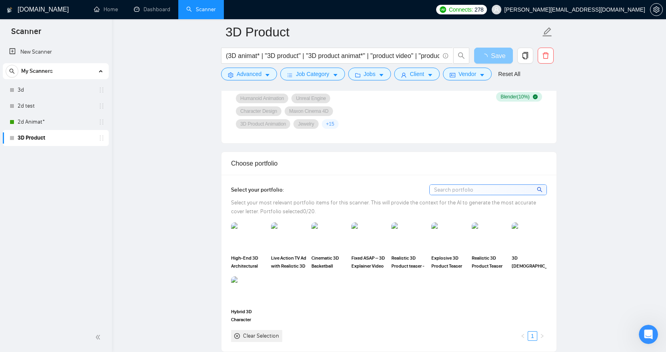
scroll to position [678, 0]
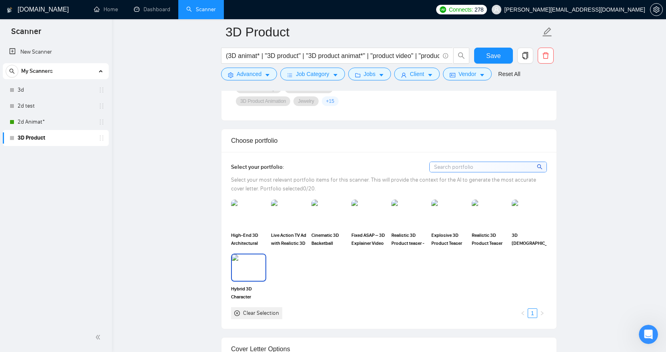
click at [253, 275] on img at bounding box center [249, 267] width 34 height 26
click at [250, 221] on img at bounding box center [249, 213] width 34 height 26
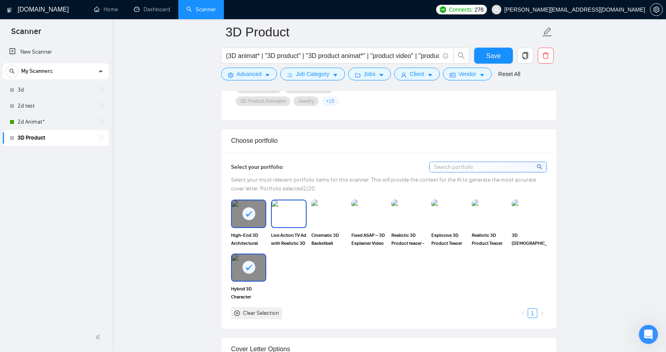
click at [293, 222] on img at bounding box center [289, 213] width 34 height 26
click at [338, 218] on img at bounding box center [329, 213] width 34 height 26
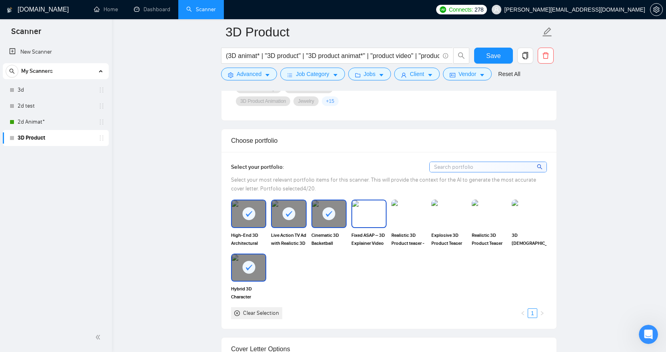
click at [375, 216] on img at bounding box center [369, 213] width 34 height 26
click at [410, 217] on img at bounding box center [409, 213] width 34 height 26
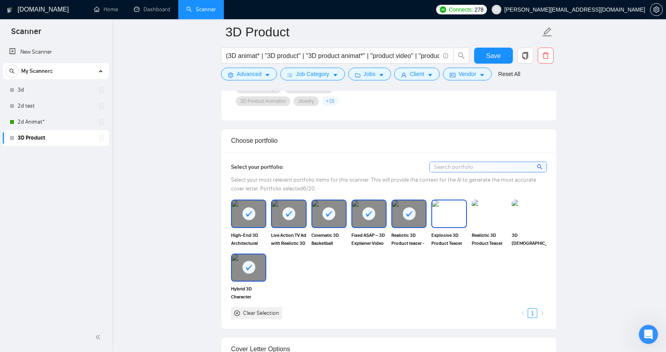
click at [451, 216] on img at bounding box center [449, 213] width 34 height 26
drag, startPoint x: 485, startPoint y: 215, endPoint x: 519, endPoint y: 215, distance: 34.4
click at [485, 215] on img at bounding box center [489, 213] width 34 height 26
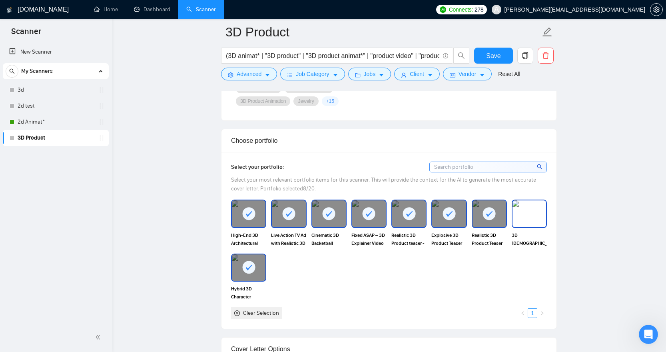
click at [539, 214] on img at bounding box center [529, 213] width 34 height 26
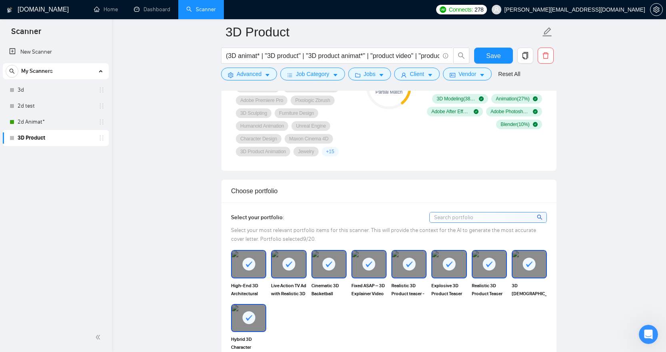
scroll to position [725, 0]
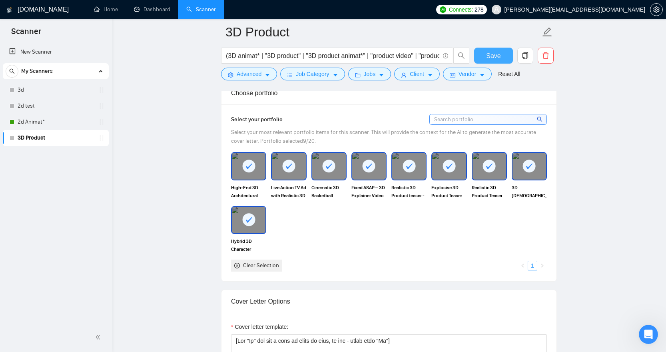
click at [493, 56] on span "Save" at bounding box center [493, 56] width 14 height 10
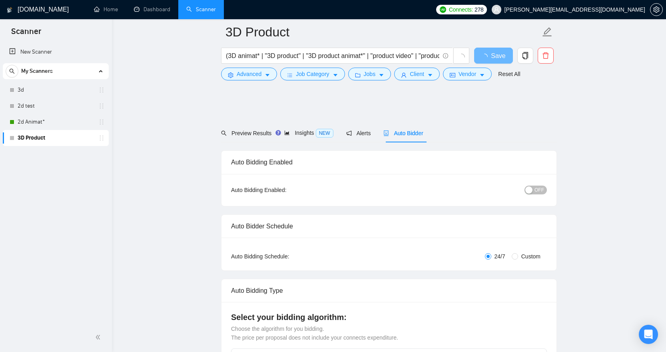
scroll to position [725, 0]
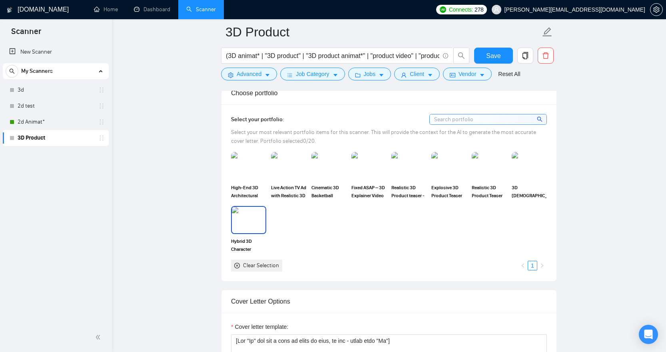
click at [250, 219] on img at bounding box center [249, 220] width 34 height 26
click at [252, 183] on span "High‑End 3D Architectural Photo-Realisitic Rendering" at bounding box center [248, 191] width 35 height 16
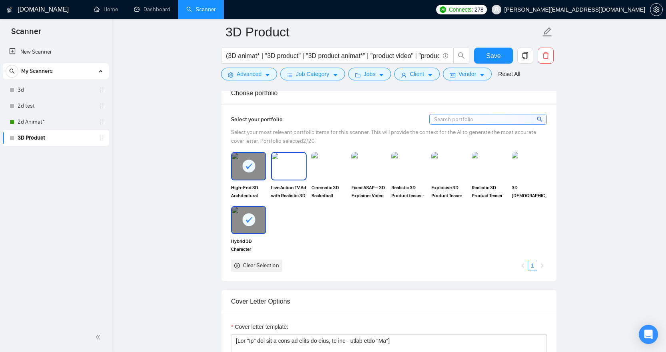
click at [288, 173] on img at bounding box center [289, 166] width 34 height 26
click at [339, 171] on img at bounding box center [329, 166] width 34 height 26
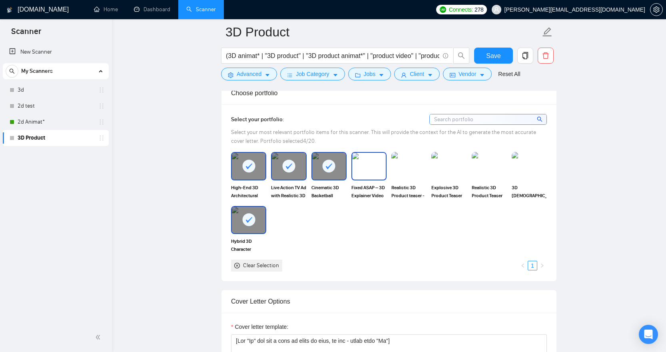
drag, startPoint x: 367, startPoint y: 170, endPoint x: 393, endPoint y: 170, distance: 26.4
click at [367, 170] on img at bounding box center [369, 166] width 34 height 26
click at [417, 169] on img at bounding box center [409, 166] width 34 height 26
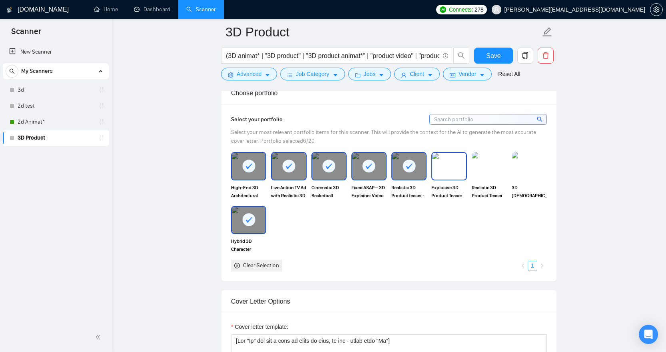
drag, startPoint x: 456, startPoint y: 169, endPoint x: 482, endPoint y: 170, distance: 26.0
click at [456, 169] on img at bounding box center [449, 166] width 34 height 26
drag, startPoint x: 486, startPoint y: 170, endPoint x: 514, endPoint y: 170, distance: 27.6
click at [487, 170] on img at bounding box center [489, 166] width 34 height 26
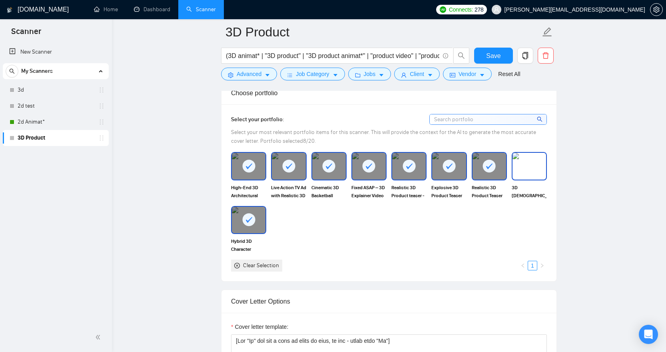
click at [535, 169] on img at bounding box center [529, 166] width 34 height 26
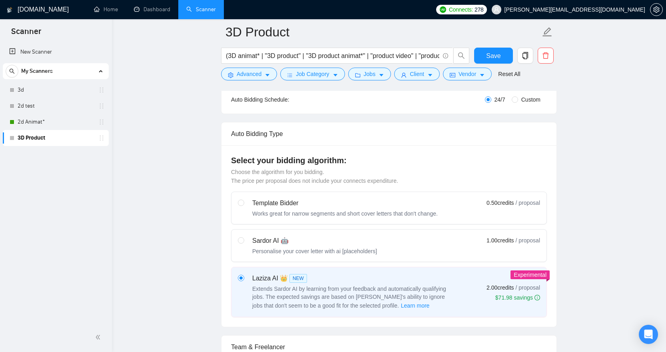
scroll to position [0, 0]
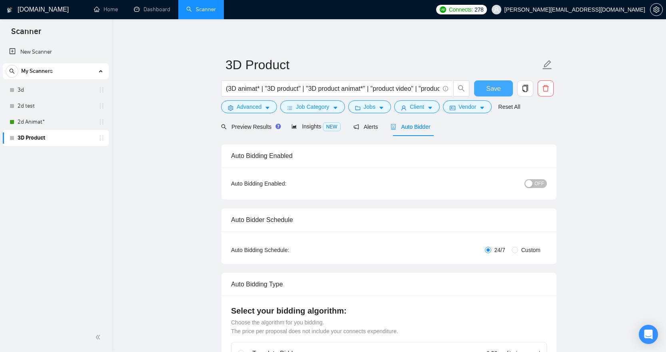
click at [490, 94] on button "Save" at bounding box center [493, 88] width 39 height 16
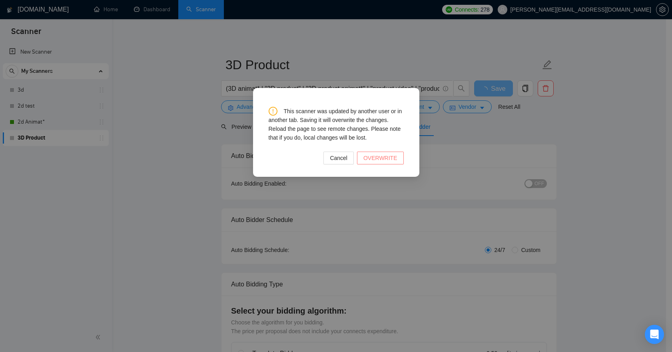
click at [373, 160] on span "OVERWRITE" at bounding box center [380, 157] width 34 height 9
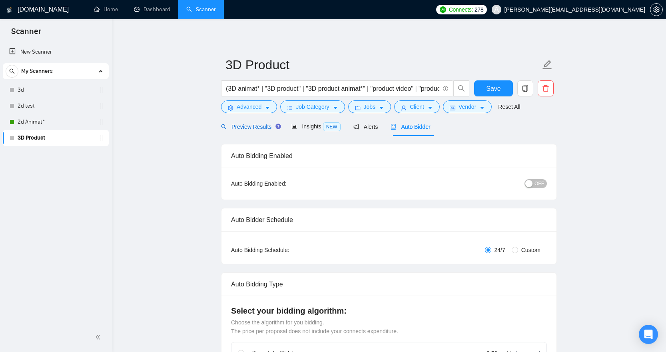
click at [261, 125] on span "Preview Results" at bounding box center [250, 127] width 58 height 6
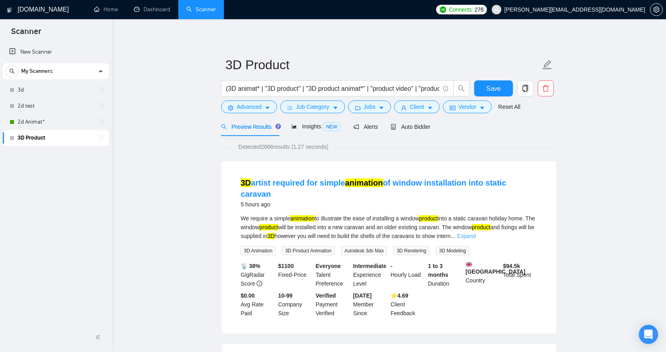
click at [476, 233] on link "Expand" at bounding box center [466, 236] width 19 height 6
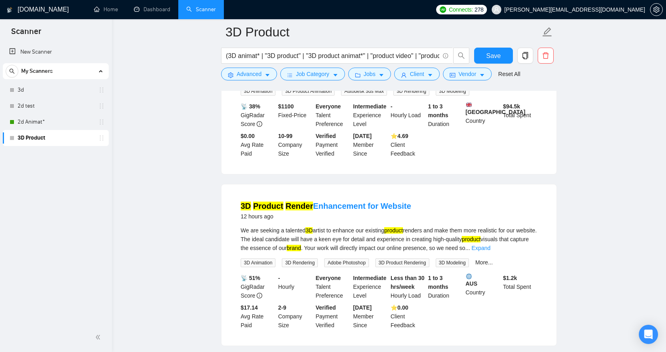
scroll to position [193, 0]
click at [490, 244] on link "Expand" at bounding box center [481, 247] width 19 height 6
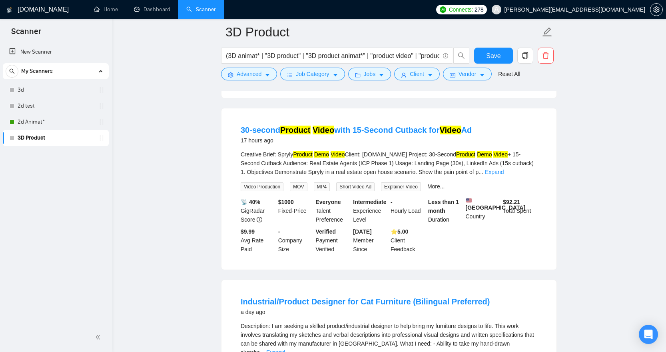
scroll to position [604, 0]
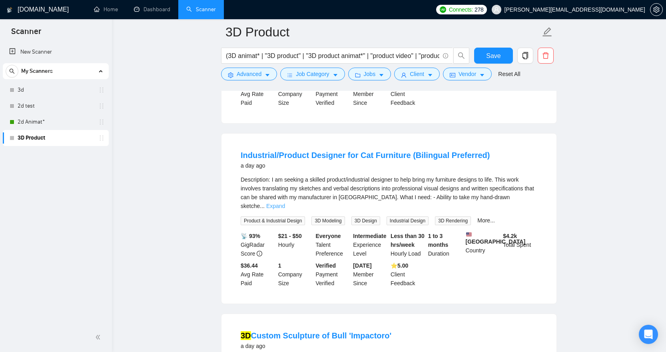
click at [285, 203] on link "Expand" at bounding box center [275, 206] width 19 height 6
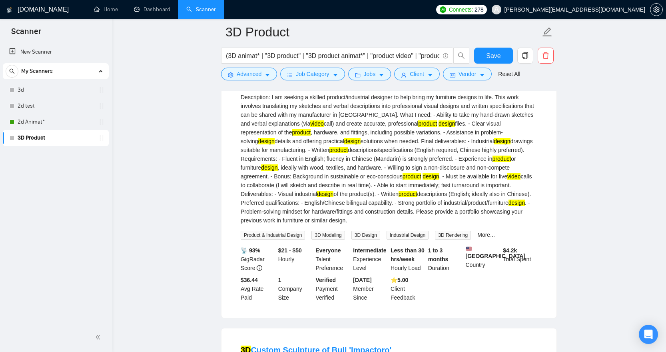
scroll to position [856, 0]
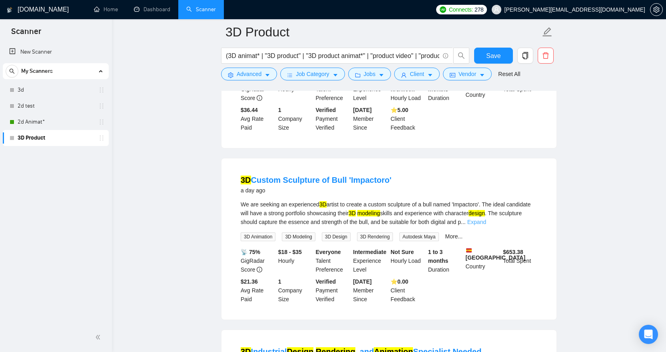
click at [486, 225] on link "Expand" at bounding box center [476, 222] width 19 height 6
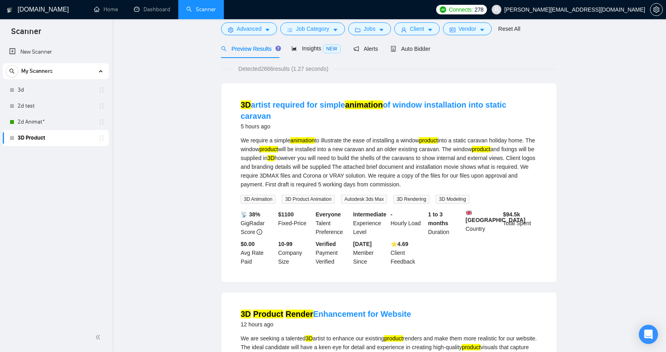
scroll to position [0, 0]
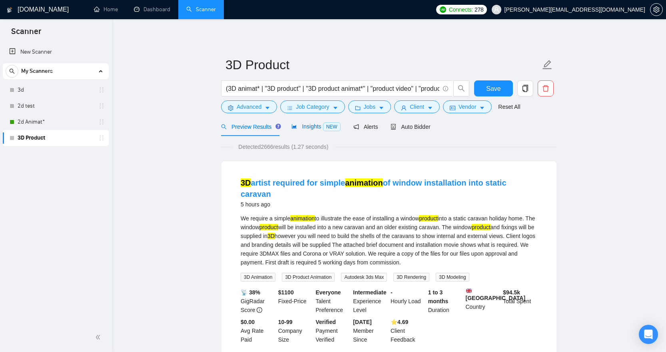
click at [319, 130] on span "Insights NEW" at bounding box center [315, 126] width 49 height 6
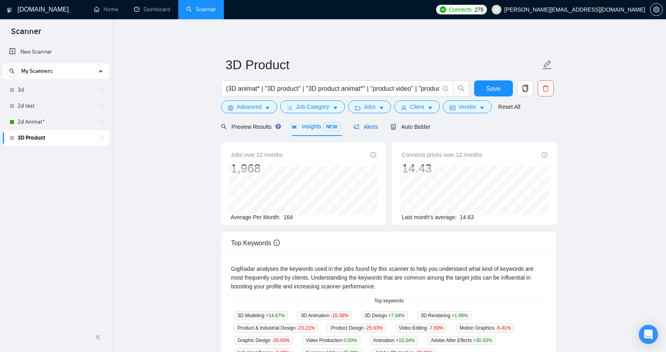
click at [370, 128] on span "Alerts" at bounding box center [365, 127] width 25 height 6
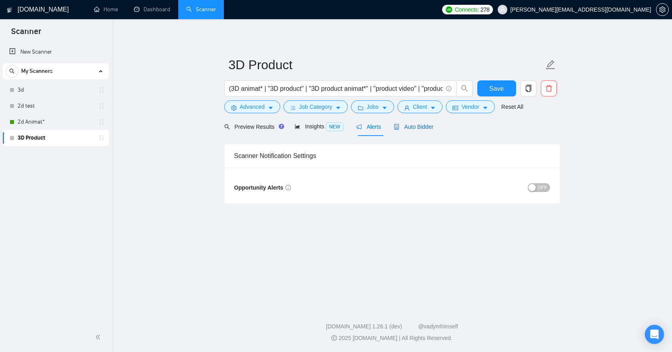
click at [419, 126] on span "Auto Bidder" at bounding box center [414, 127] width 40 height 6
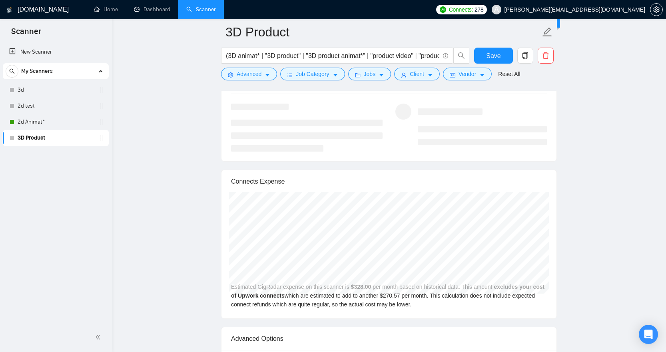
scroll to position [1743, 0]
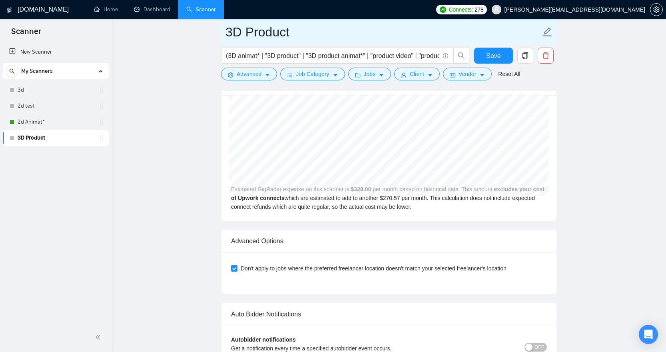
click at [549, 31] on icon "edit" at bounding box center [547, 31] width 9 height 9
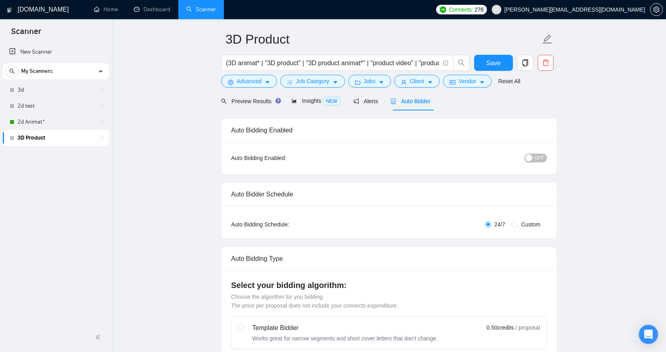
scroll to position [0, 0]
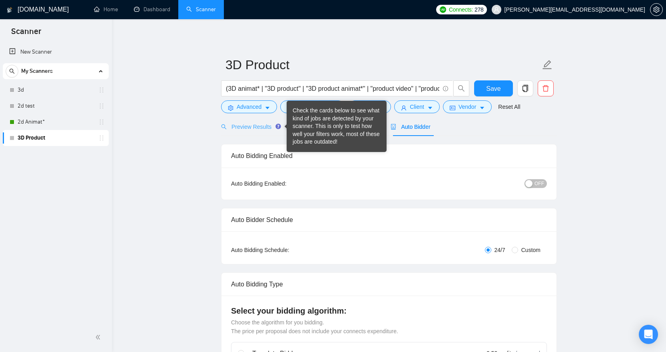
click at [279, 127] on circle "Tooltip anchor" at bounding box center [278, 126] width 5 height 5
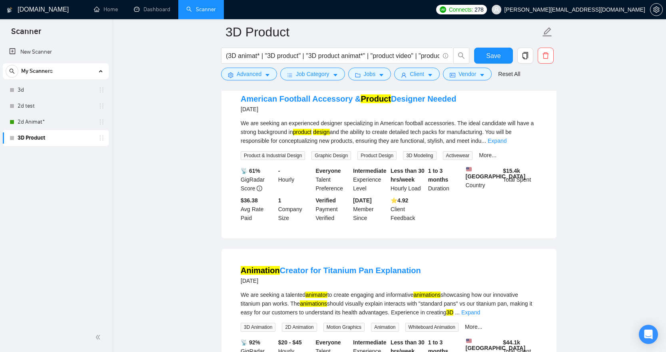
scroll to position [1635, 0]
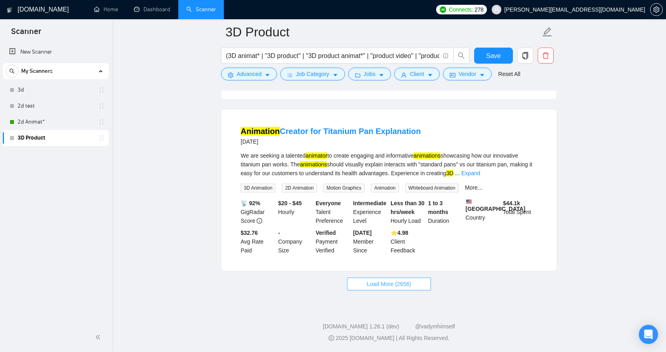
click at [409, 281] on span "Load More (2656)" at bounding box center [389, 283] width 44 height 9
click at [480, 170] on link "Expand" at bounding box center [470, 173] width 19 height 6
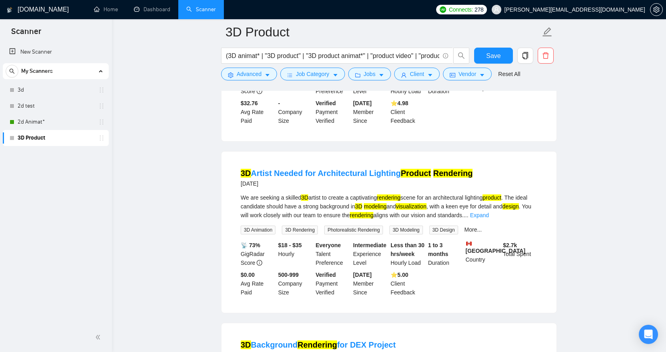
scroll to position [1771, 0]
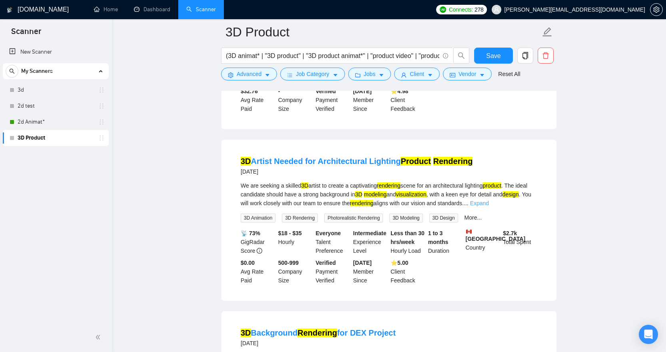
click at [489, 206] on link "Expand" at bounding box center [479, 203] width 19 height 6
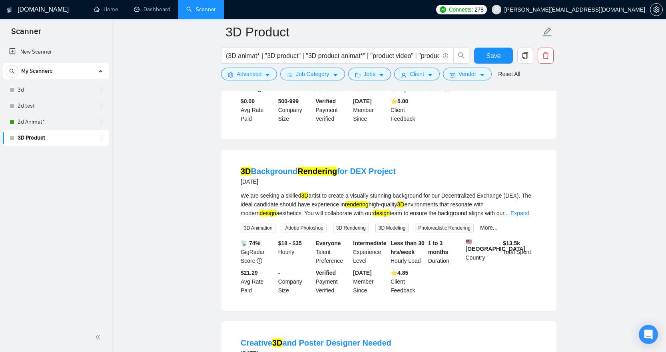
scroll to position [1944, 0]
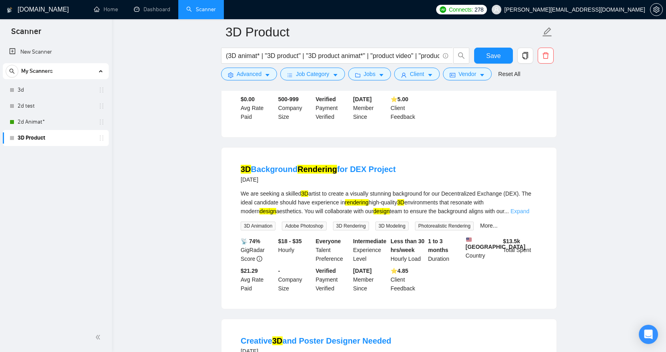
click at [517, 214] on link "Expand" at bounding box center [519, 211] width 19 height 6
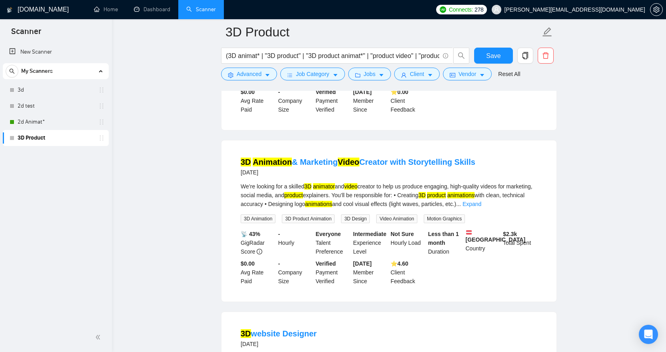
scroll to position [2319, 0]
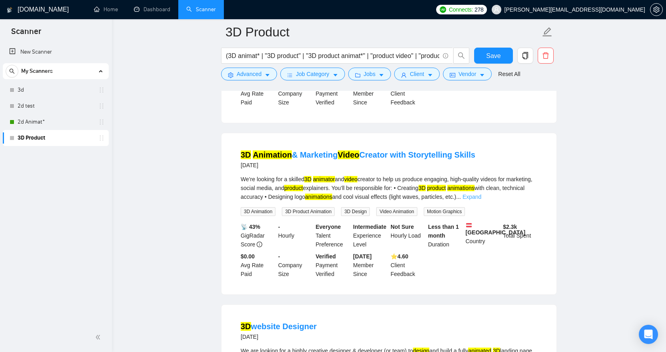
click at [481, 200] on link "Expand" at bounding box center [471, 196] width 19 height 6
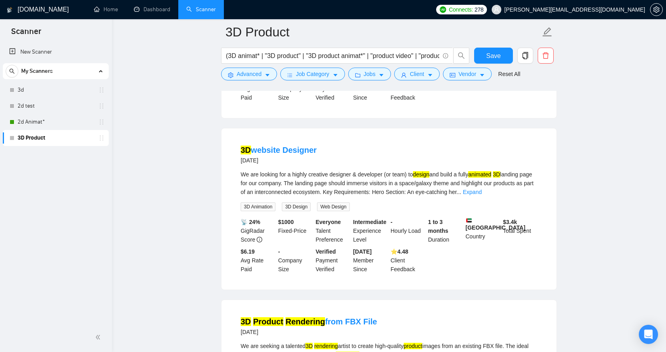
scroll to position [2541, 0]
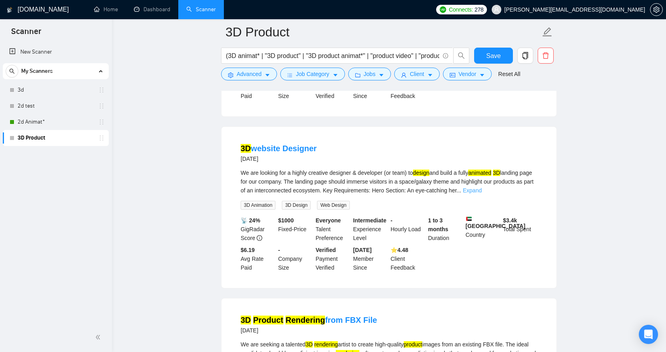
click at [482, 193] on link "Expand" at bounding box center [472, 190] width 19 height 6
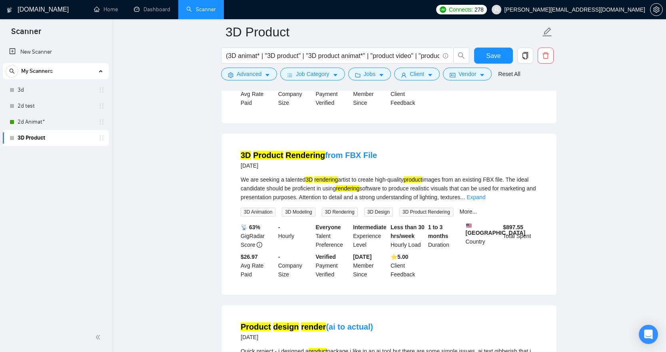
scroll to position [2816, 0]
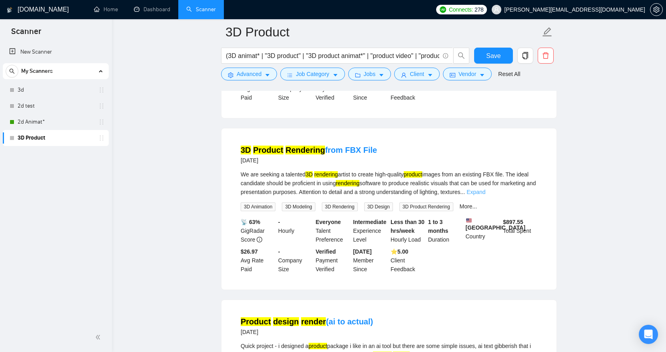
click at [485, 195] on link "Expand" at bounding box center [475, 192] width 19 height 6
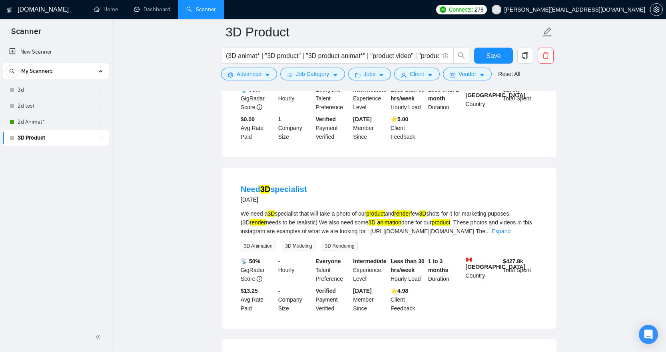
scroll to position [3337, 0]
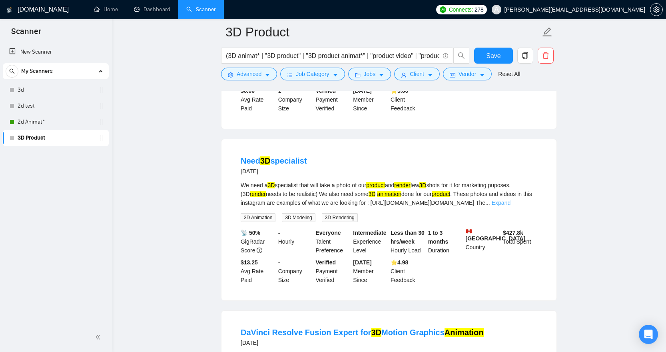
click at [510, 206] on link "Expand" at bounding box center [501, 202] width 19 height 6
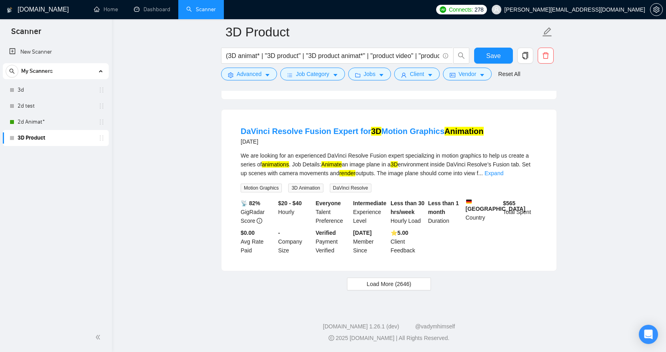
scroll to position [3561, 0]
click at [503, 176] on link "Expand" at bounding box center [493, 173] width 19 height 6
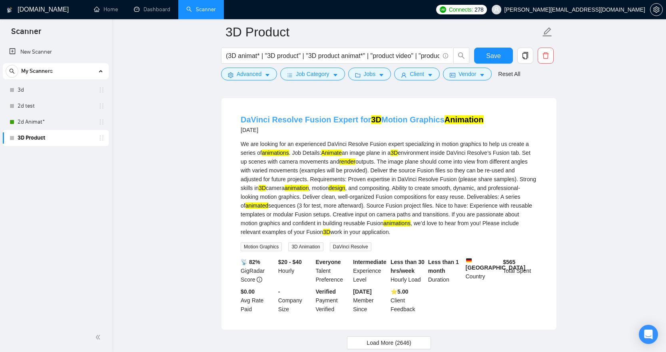
scroll to position [3496, 0]
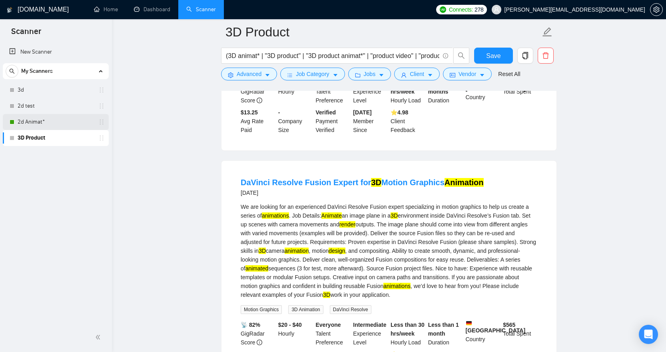
click at [71, 121] on link "2d Animat*" at bounding box center [56, 122] width 76 height 16
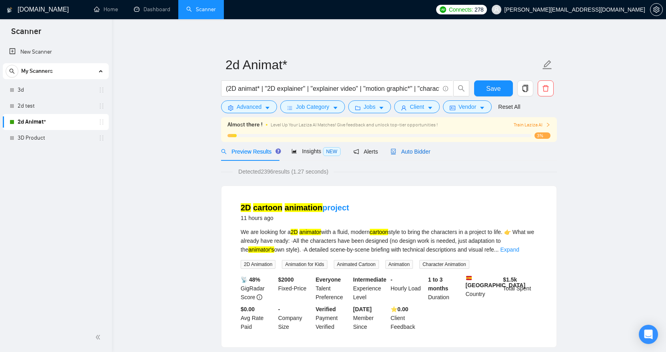
click at [419, 151] on span "Auto Bidder" at bounding box center [411, 151] width 40 height 6
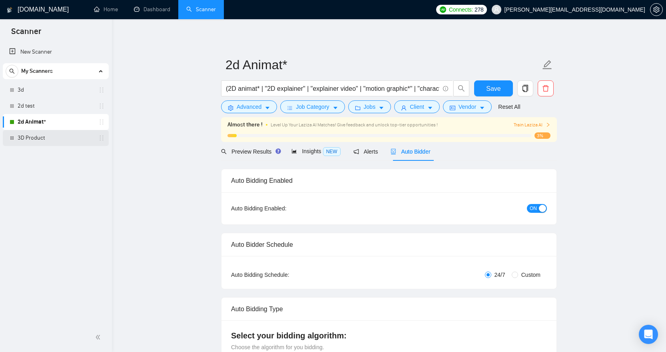
click at [24, 134] on link "3D Product" at bounding box center [56, 138] width 76 height 16
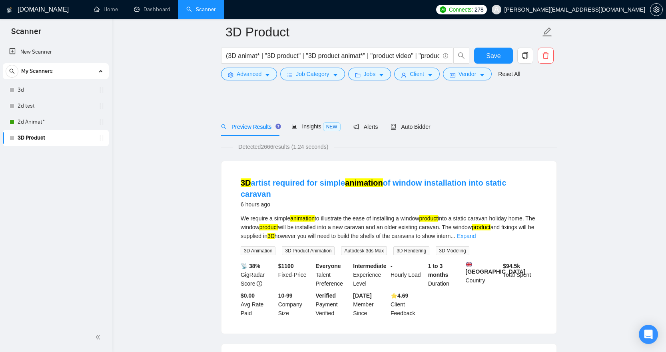
scroll to position [368, 0]
